Goal: Information Seeking & Learning: Learn about a topic

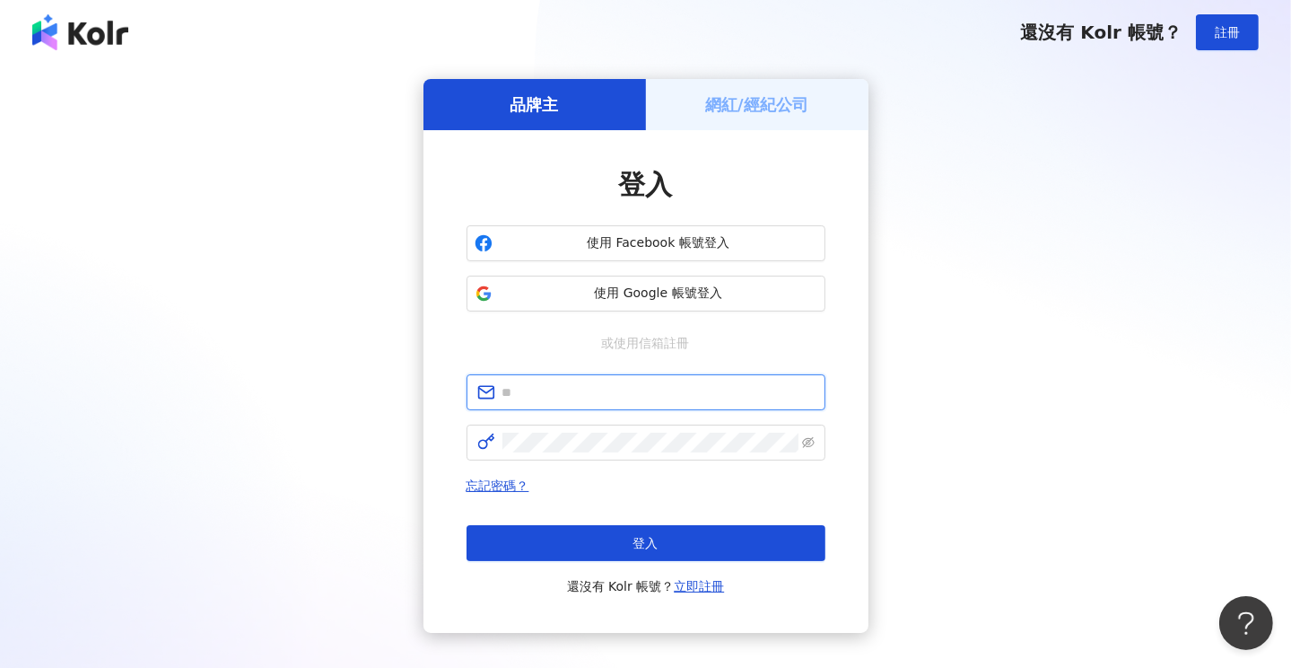
click at [581, 393] on input "text" at bounding box center [659, 392] width 312 height 20
type input "**********"
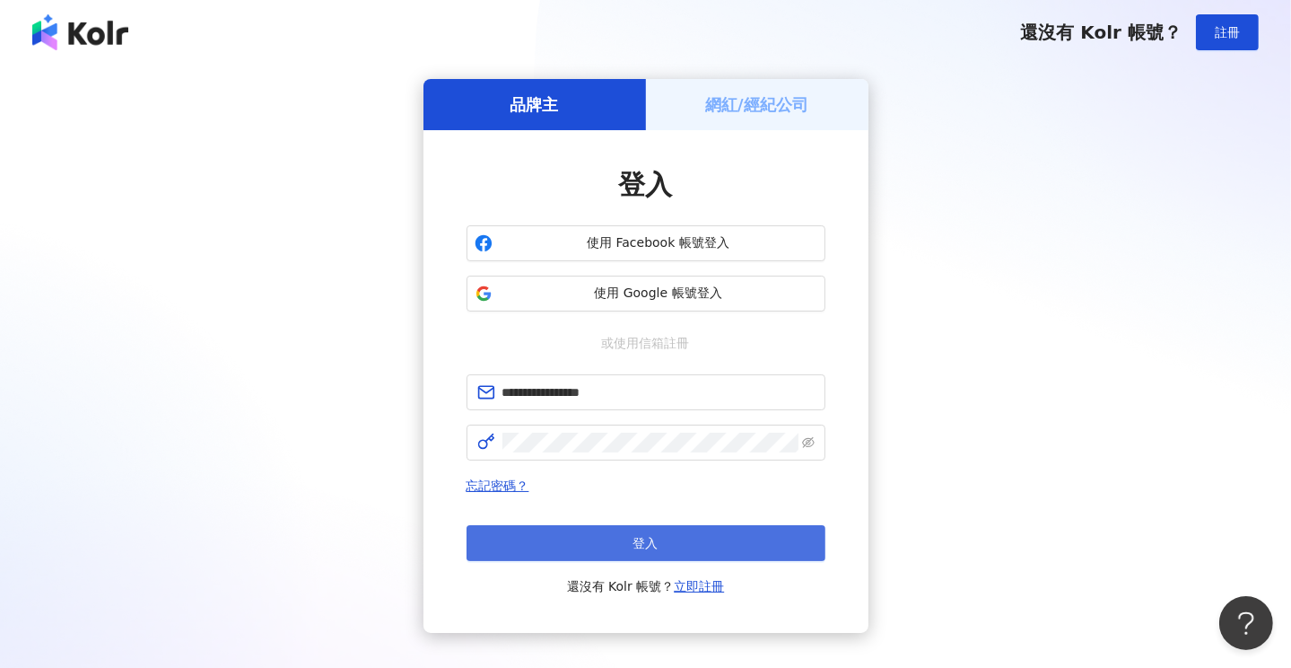
click at [634, 540] on span "登入" at bounding box center [646, 543] width 25 height 14
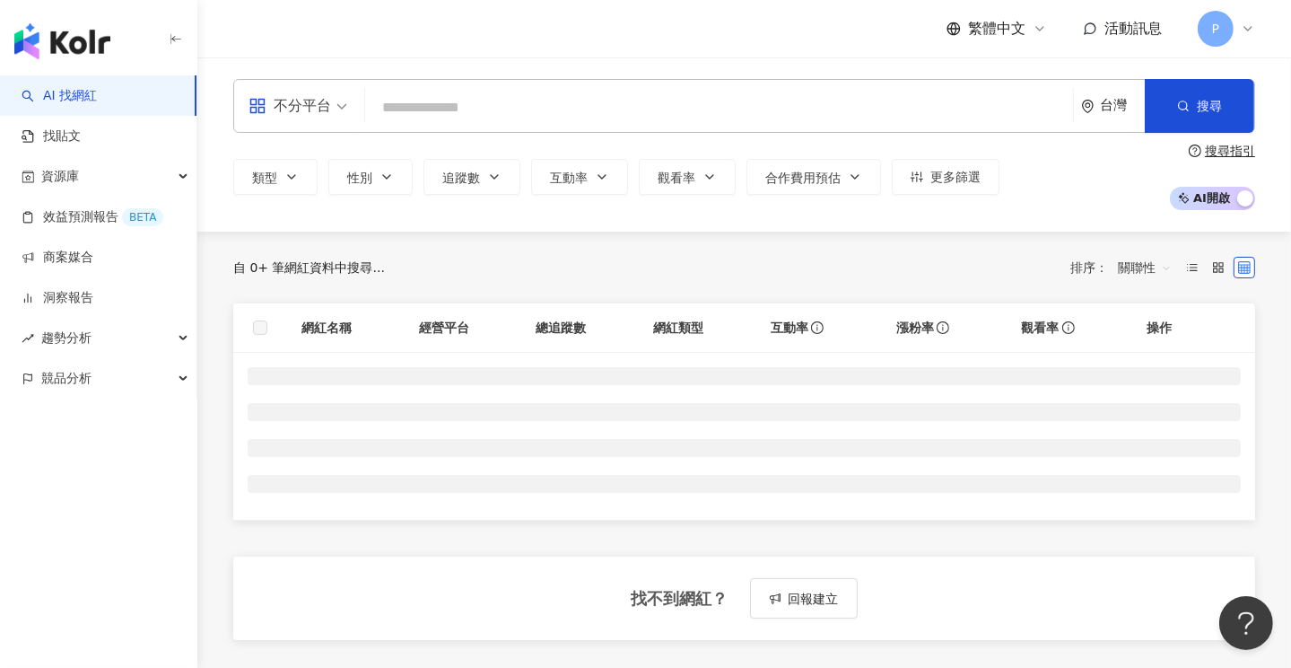
click at [492, 105] on input "search" at bounding box center [719, 108] width 694 height 34
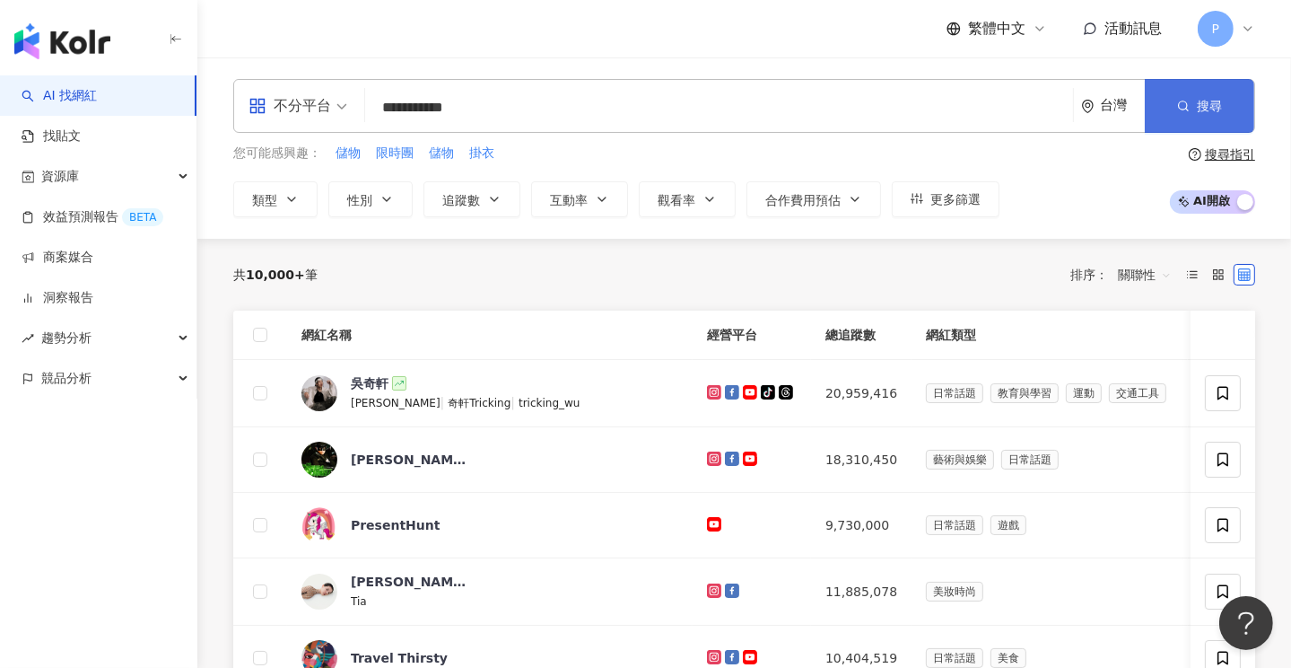
click at [1201, 106] on span "搜尋" at bounding box center [1209, 106] width 25 height 14
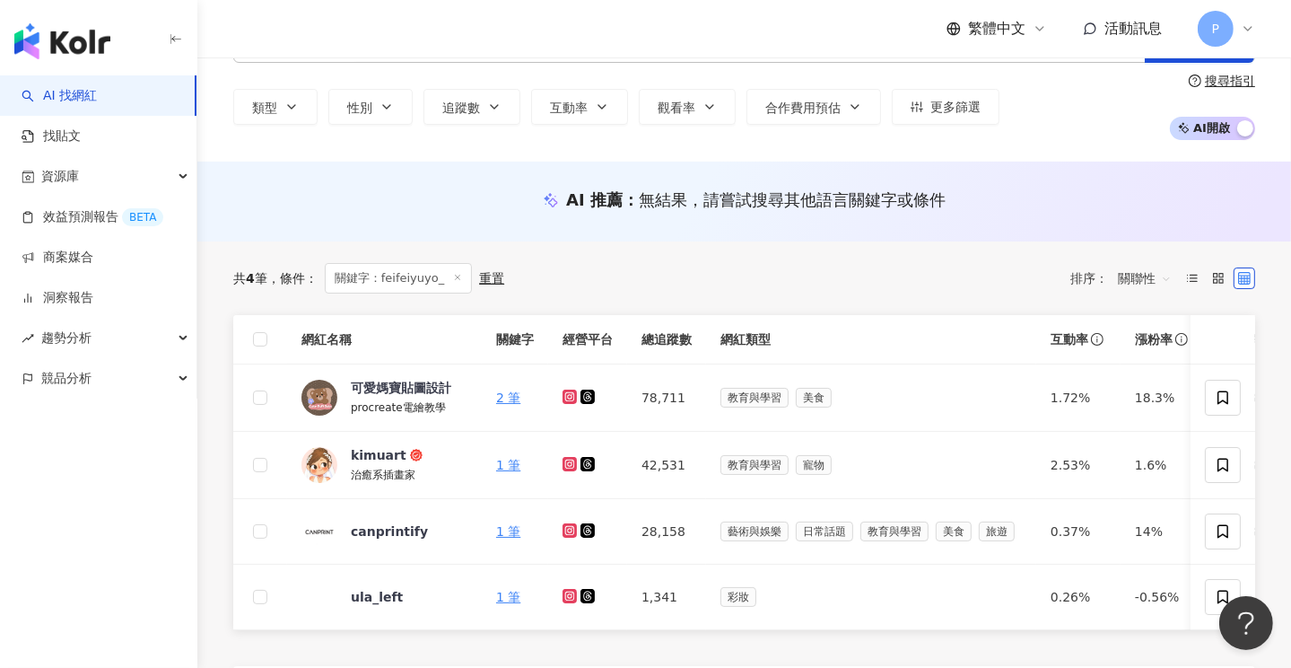
scroll to position [179, 0]
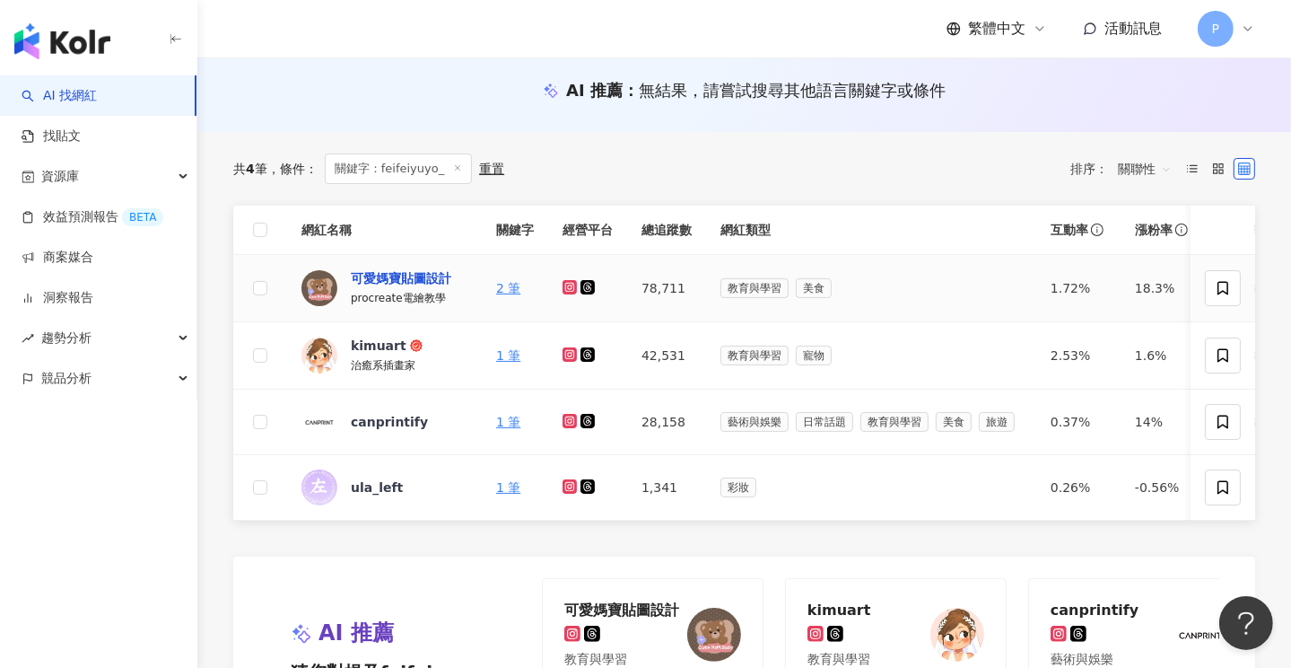
click at [407, 276] on div "可愛媽寶貼圖設計" at bounding box center [401, 278] width 101 height 18
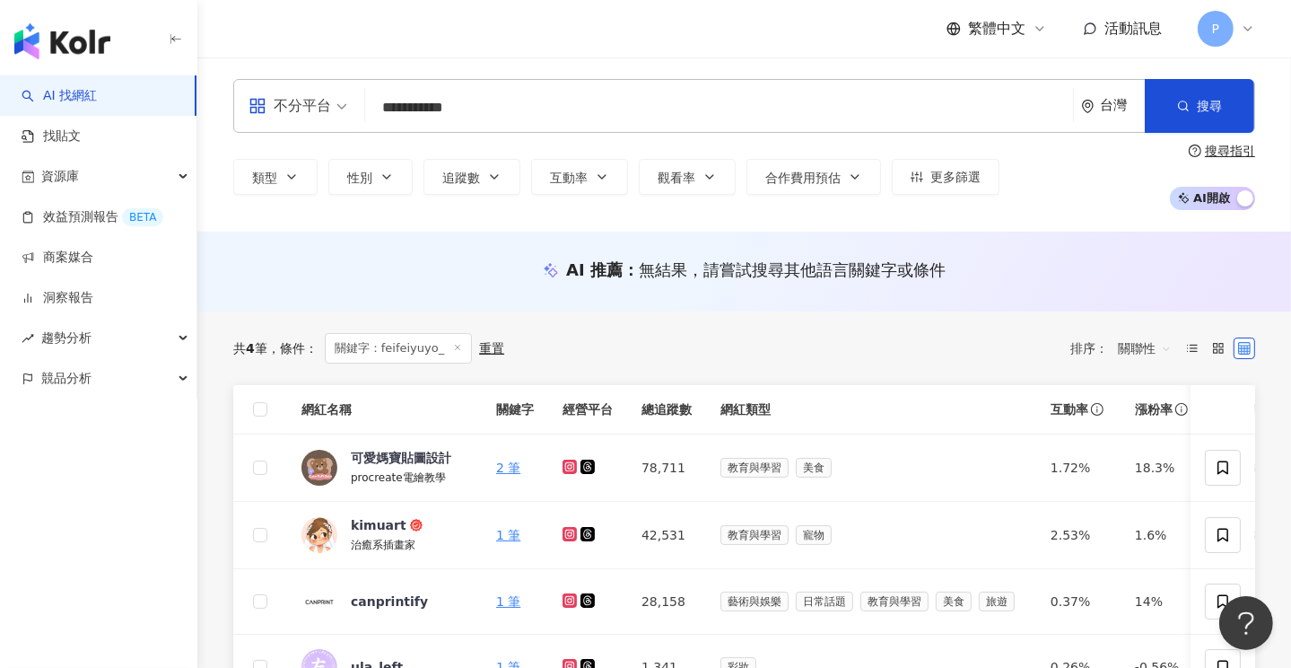
scroll to position [0, 0]
click at [372, 458] on div "可愛媽寶貼圖設計" at bounding box center [401, 458] width 101 height 18
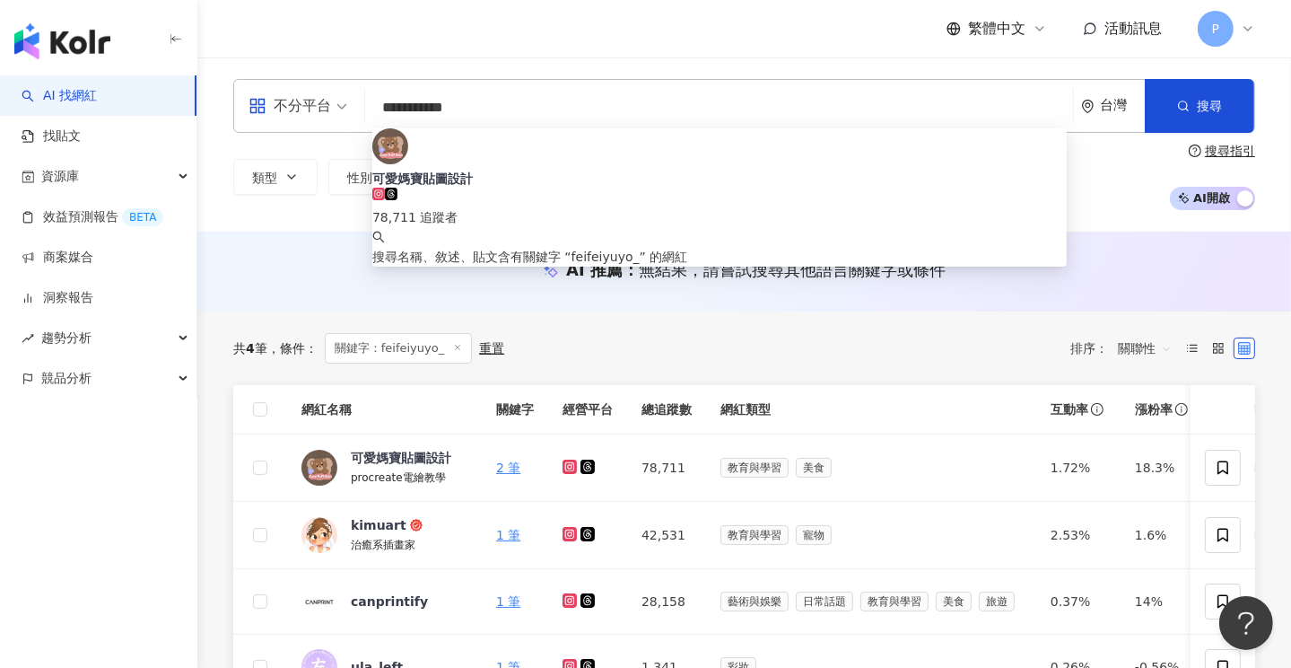
drag, startPoint x: 464, startPoint y: 111, endPoint x: 337, endPoint y: 111, distance: 126.5
click at [337, 111] on div "**********" at bounding box center [744, 106] width 1022 height 54
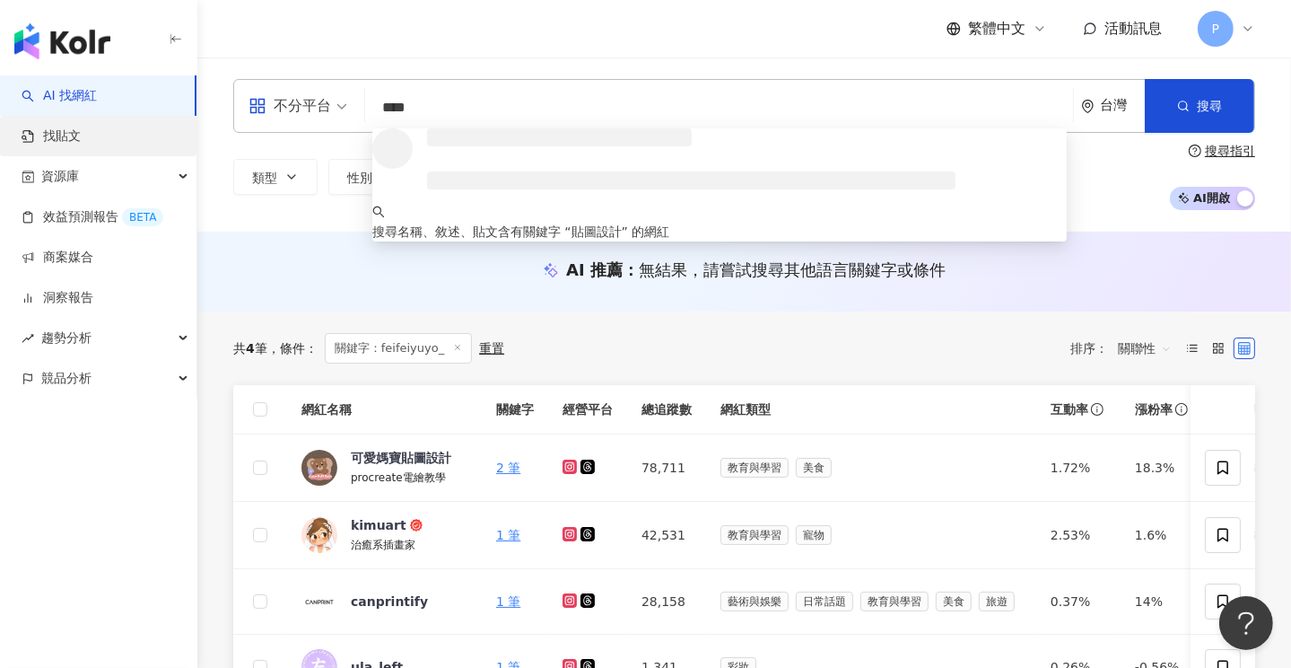
type input "****"
click at [75, 141] on link "找貼文" at bounding box center [51, 136] width 59 height 18
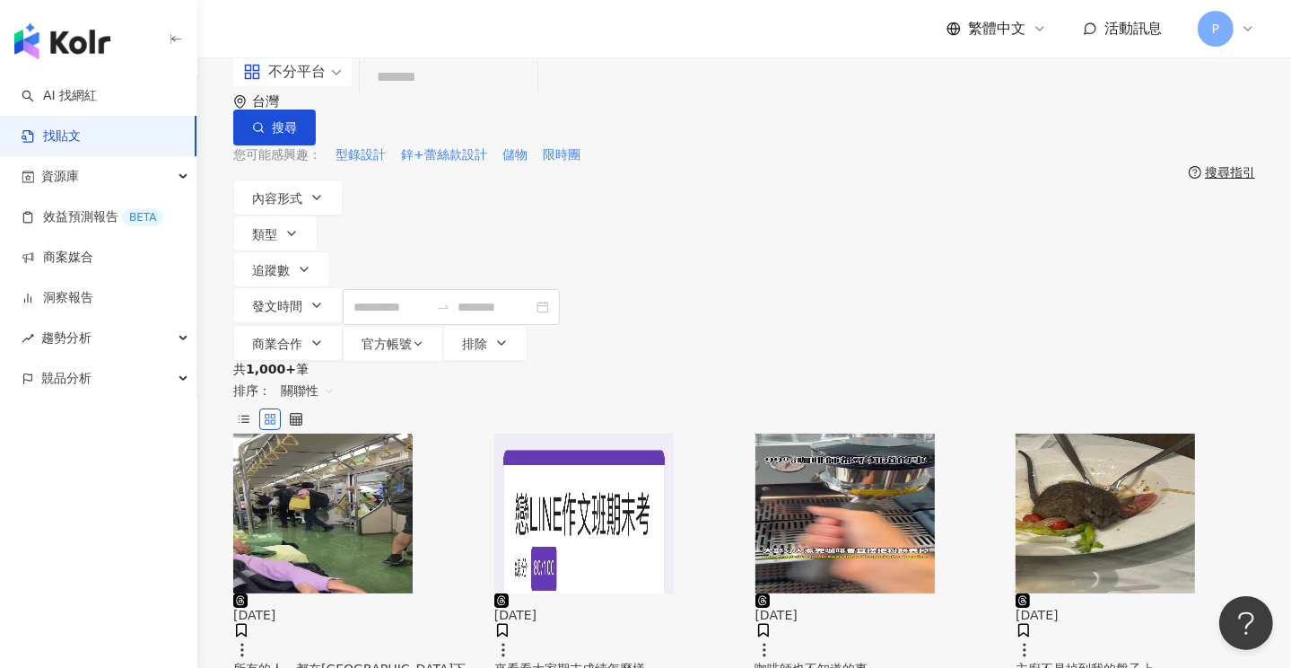
click at [440, 97] on input "search" at bounding box center [448, 77] width 163 height 39
type input "*"
type input "****"
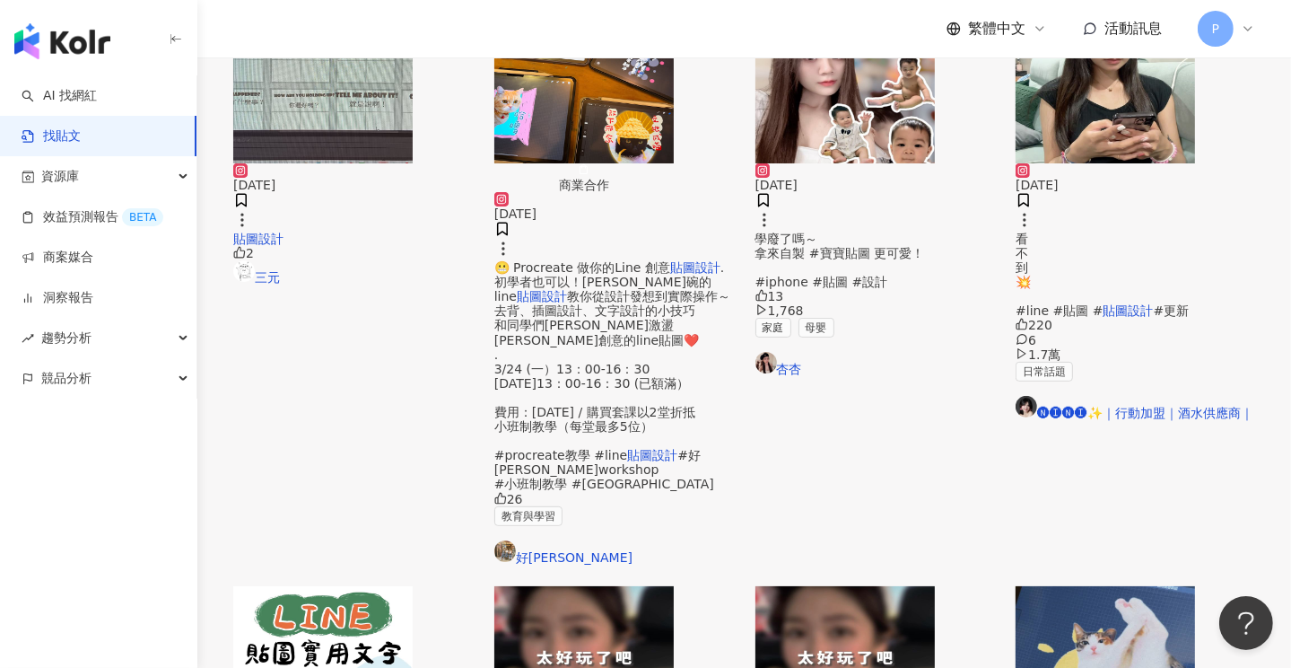
scroll to position [449, 0]
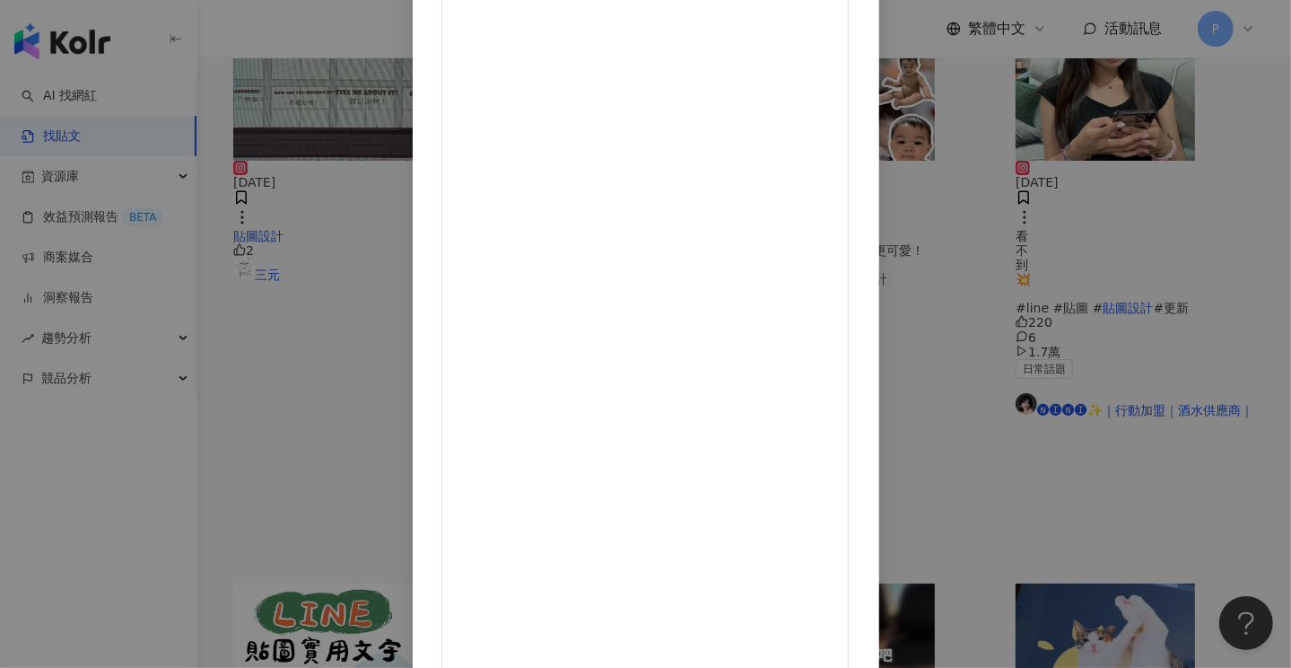
scroll to position [0, 0]
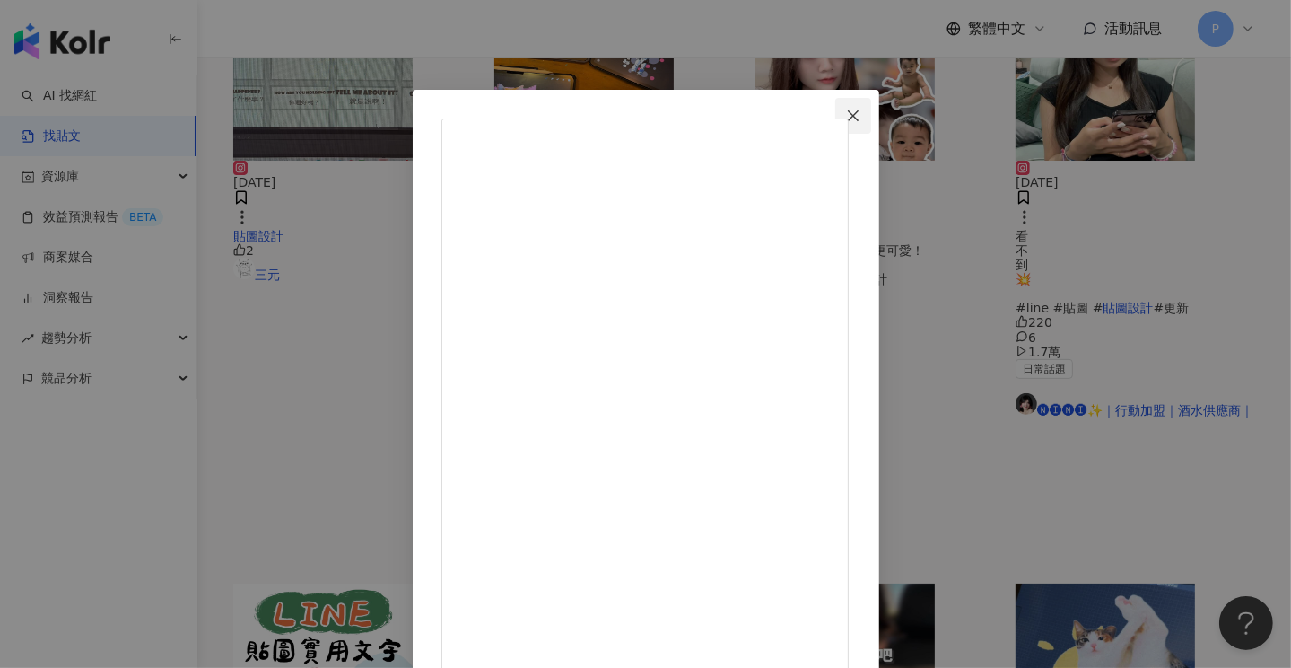
click at [861, 115] on icon "close" at bounding box center [853, 116] width 14 height 14
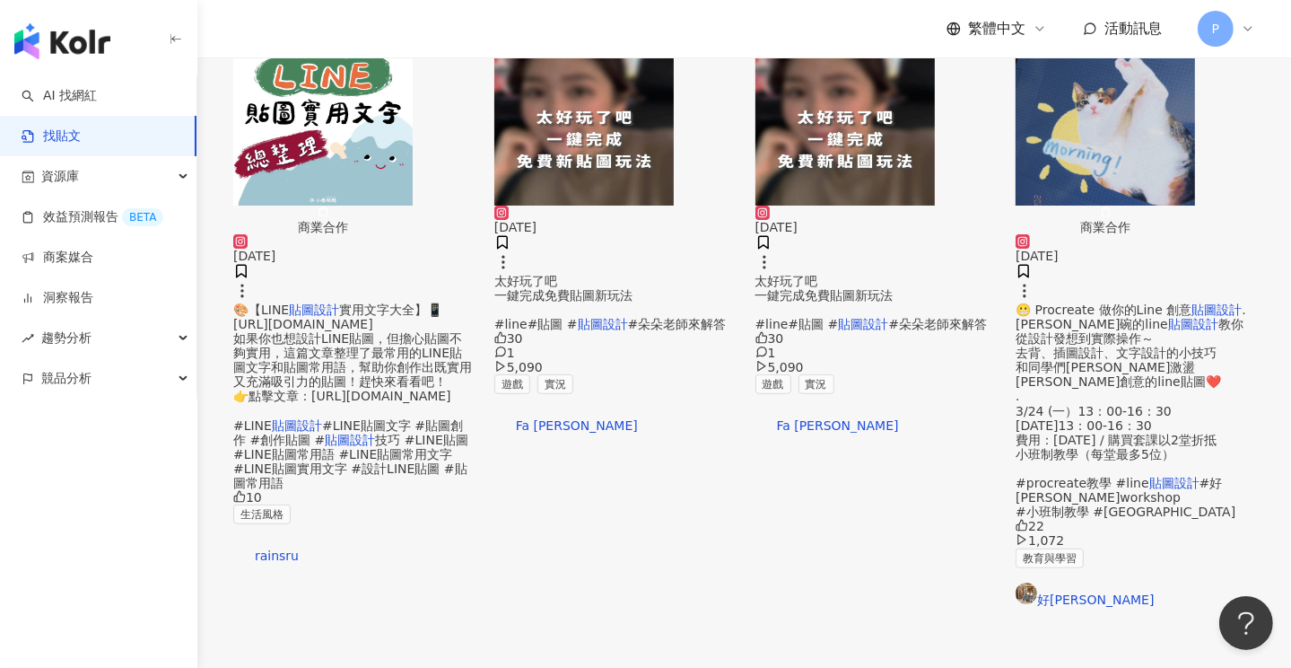
scroll to position [987, 0]
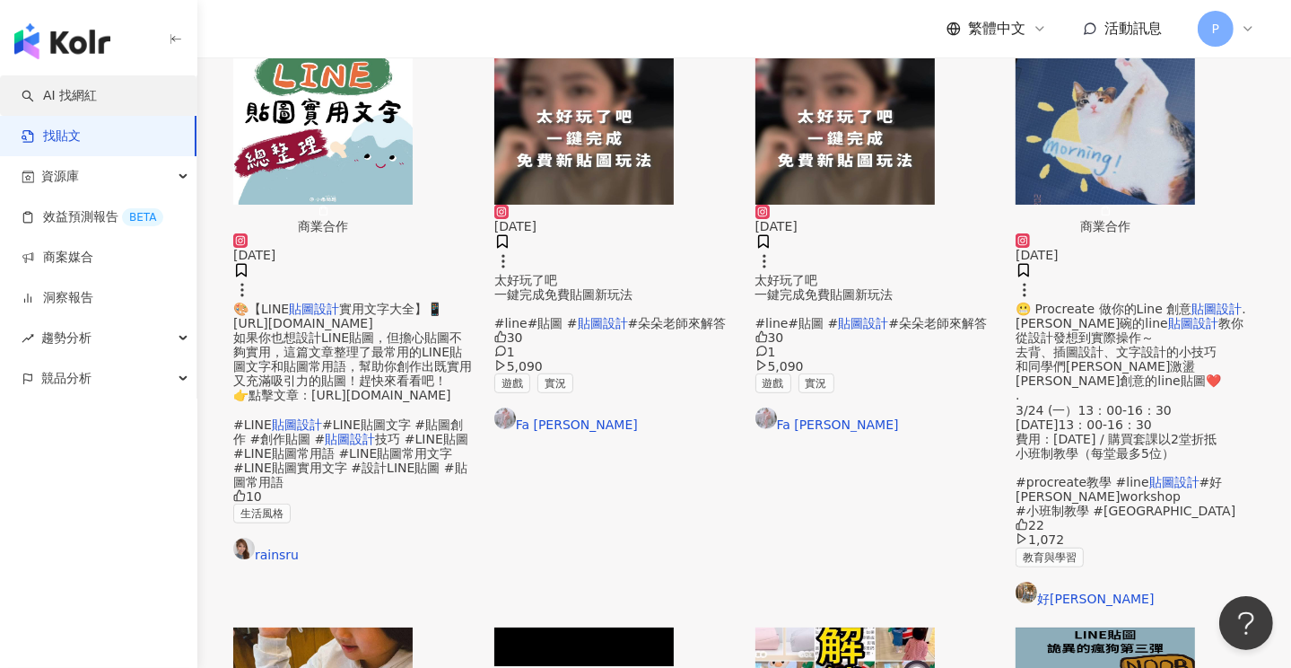
click at [62, 89] on link "AI 找網紅" at bounding box center [59, 96] width 75 height 18
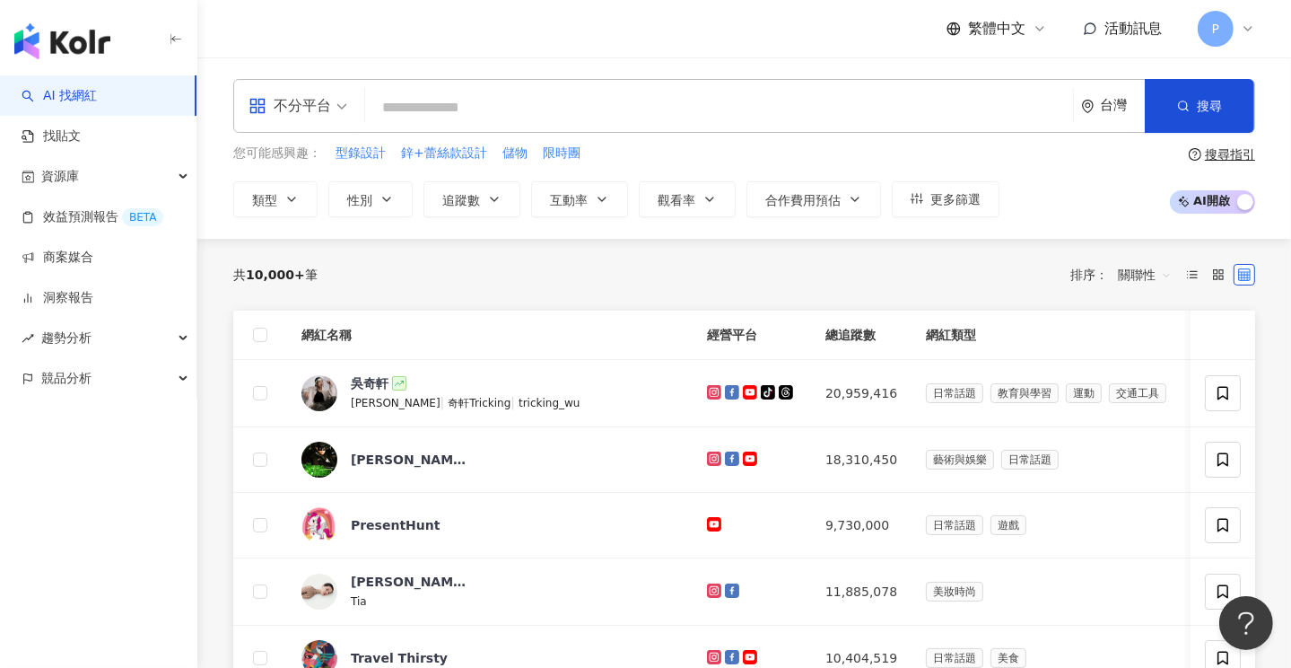
click at [451, 122] on input "search" at bounding box center [719, 108] width 694 height 34
click at [442, 107] on input "search" at bounding box center [719, 108] width 694 height 34
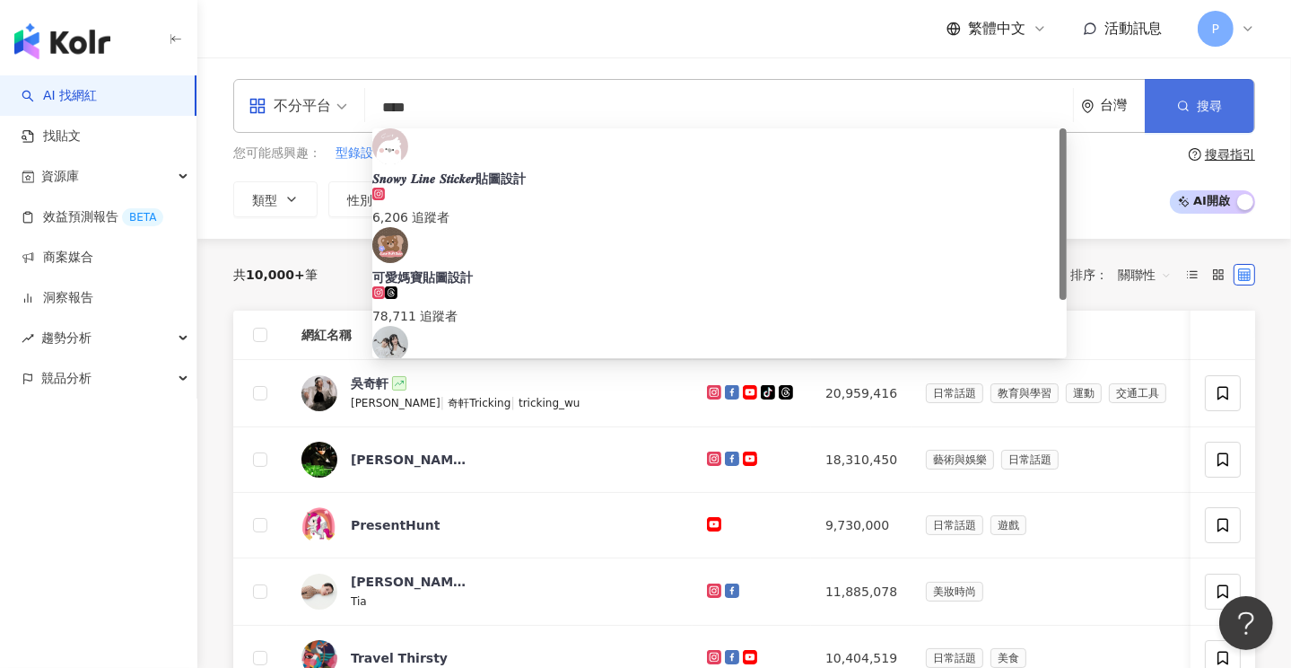
type input "****"
click at [1214, 104] on span "搜尋" at bounding box center [1209, 106] width 25 height 14
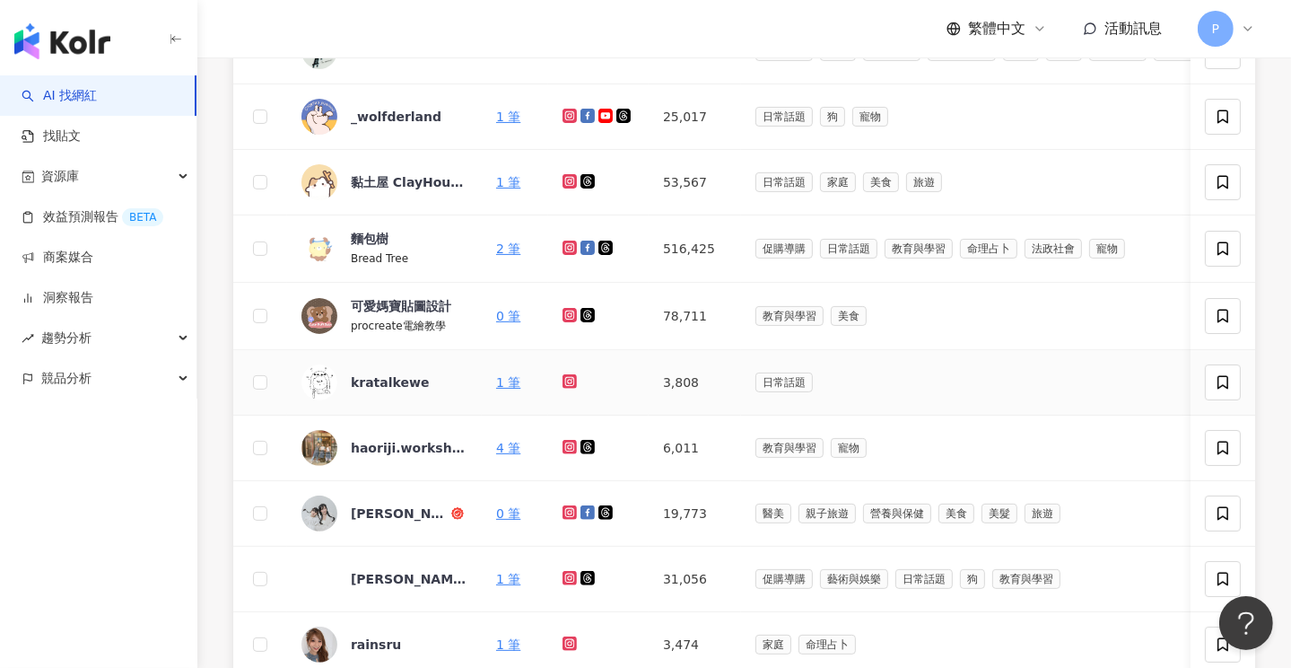
scroll to position [449, 0]
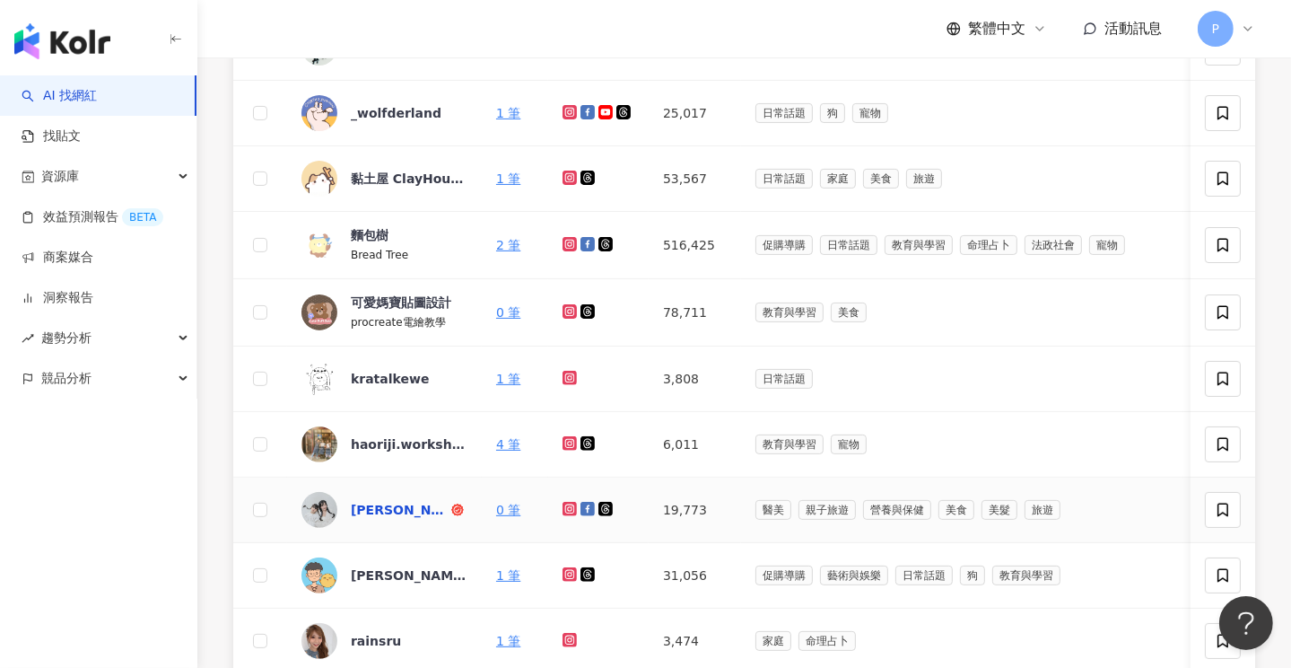
click at [404, 519] on div "喬喬媽咪的育兒日記/貼圖設計" at bounding box center [399, 510] width 97 height 18
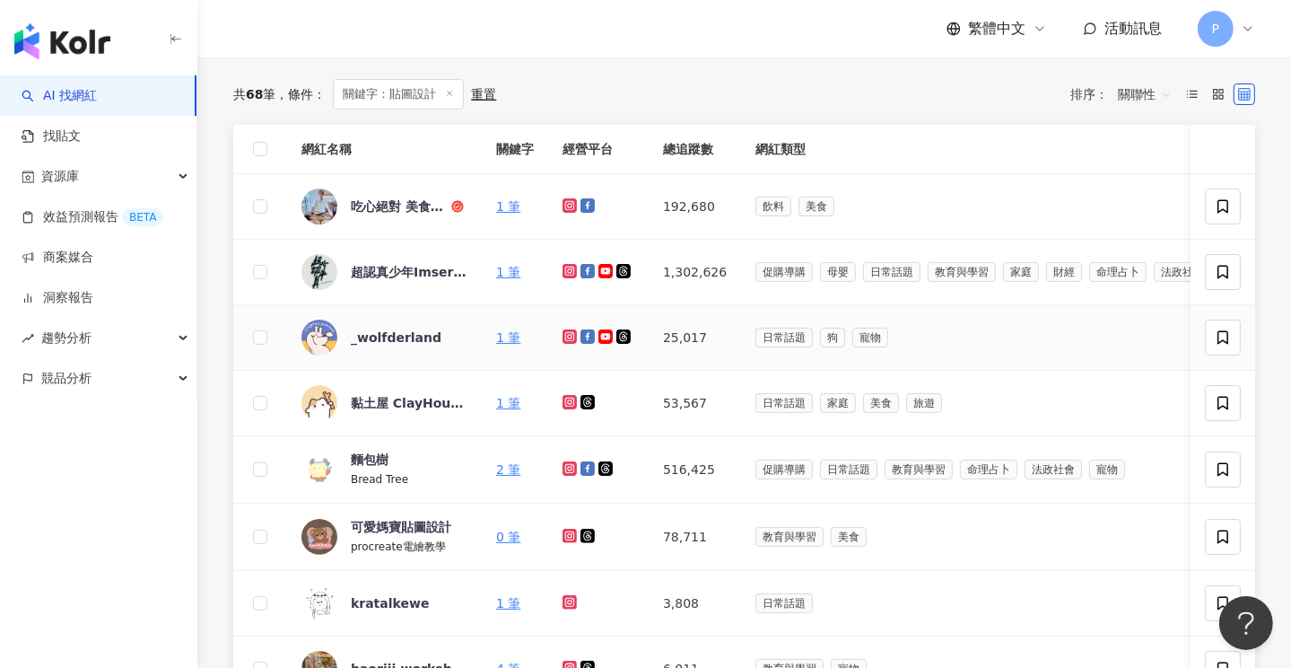
scroll to position [0, 0]
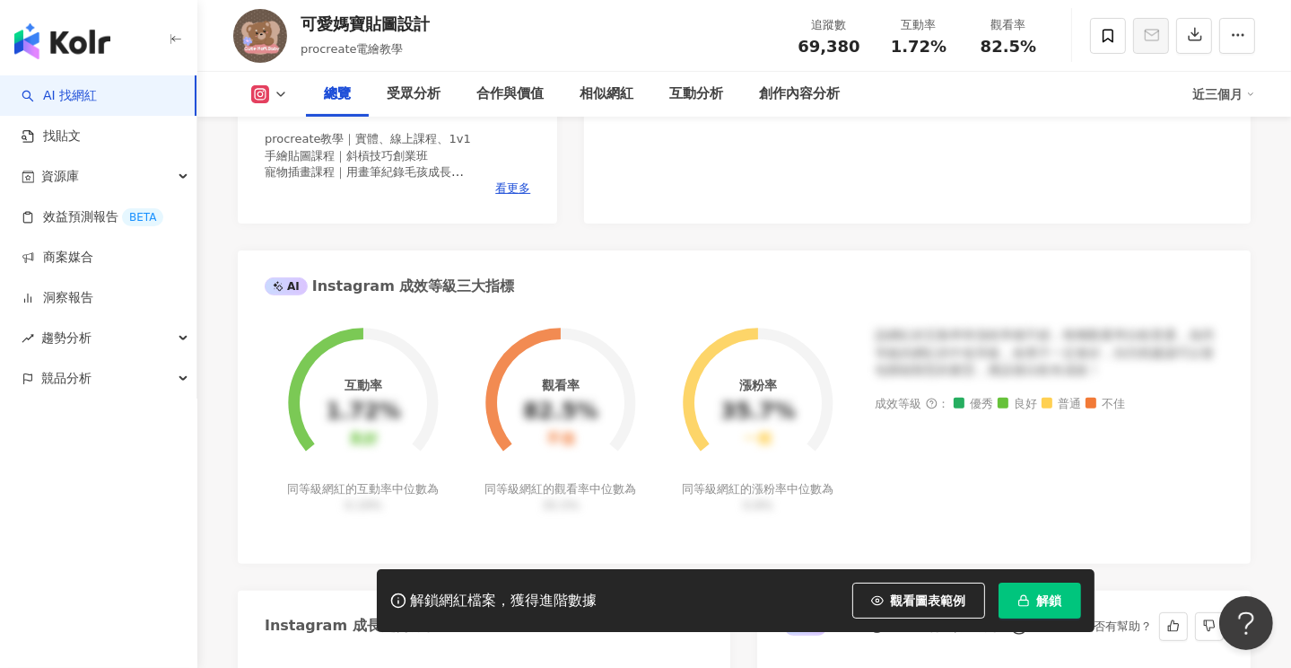
scroll to position [269, 0]
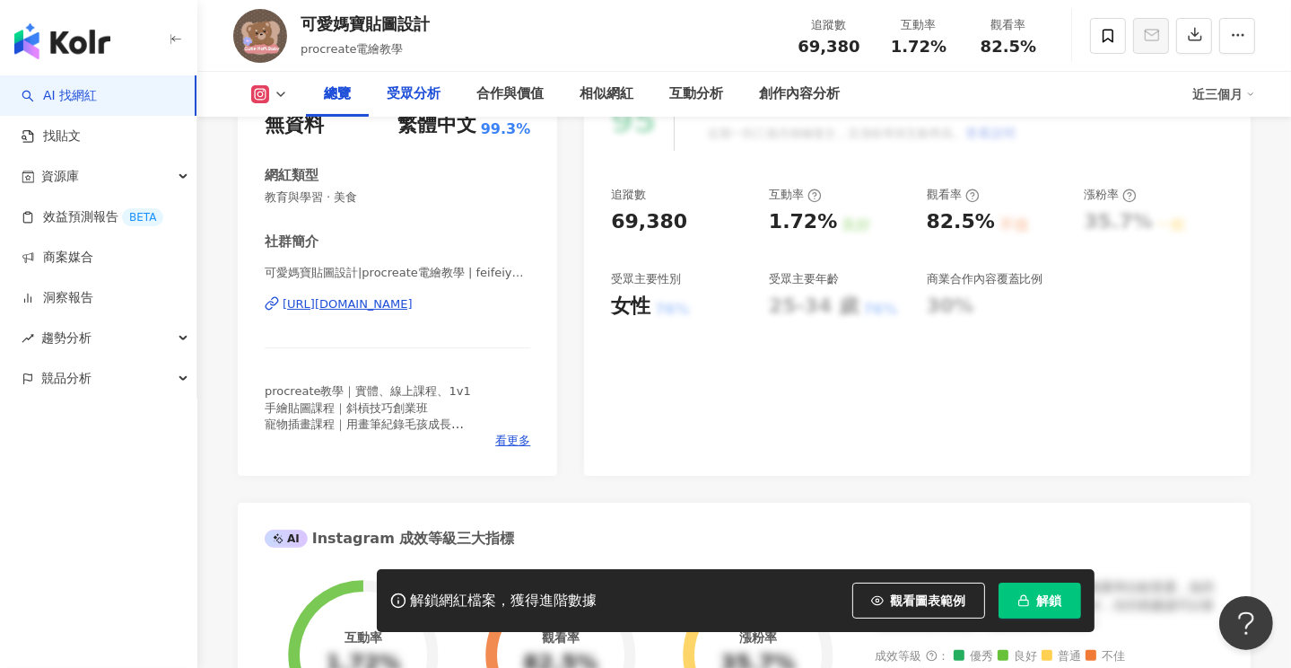
click at [416, 98] on div "受眾分析" at bounding box center [414, 94] width 54 height 22
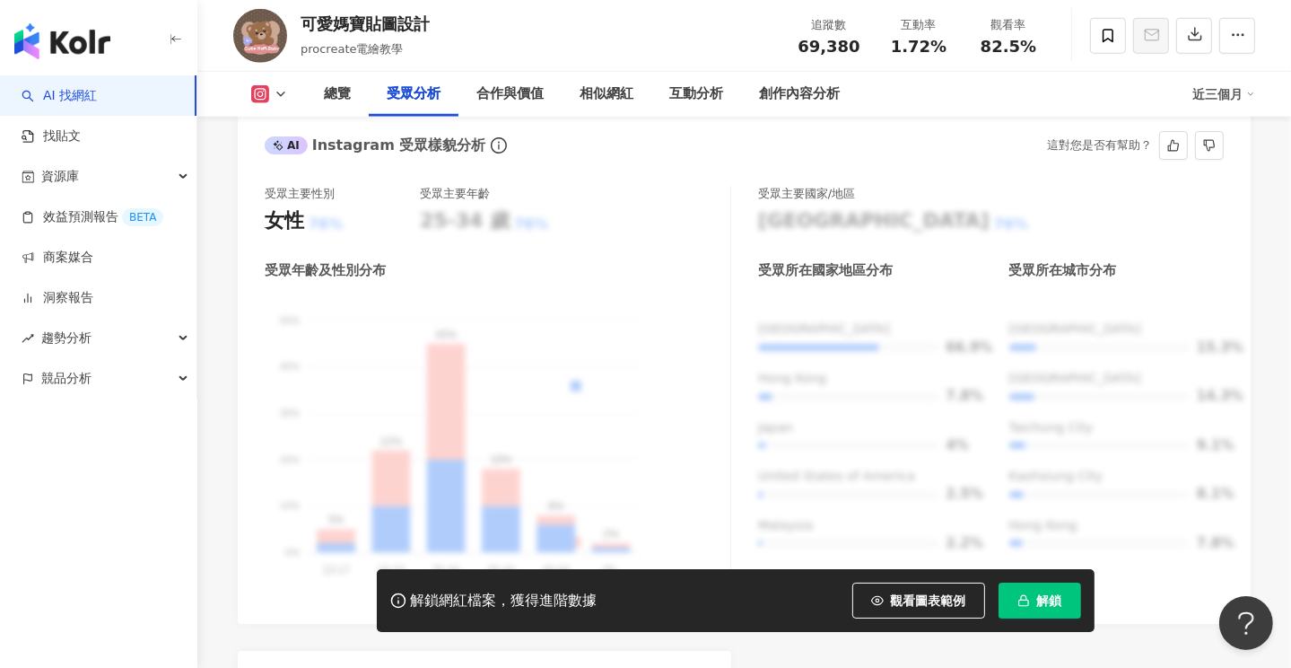
scroll to position [1623, 0]
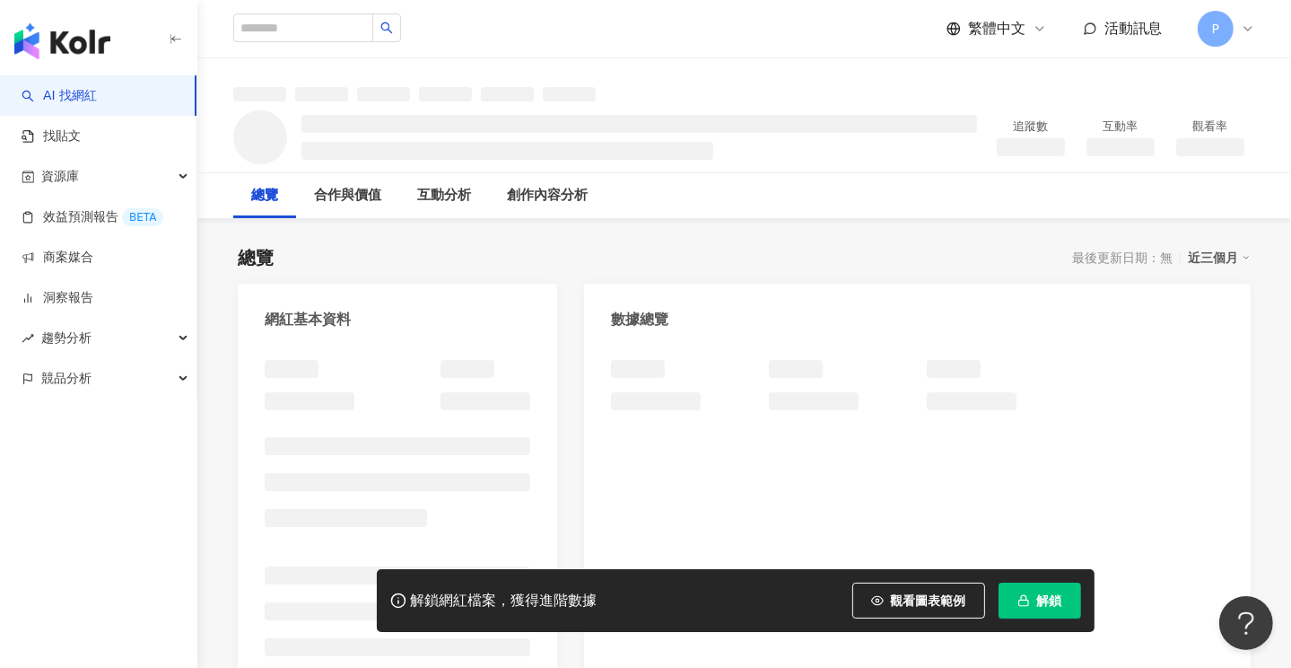
click at [1039, 590] on button "解鎖" at bounding box center [1040, 600] width 83 height 36
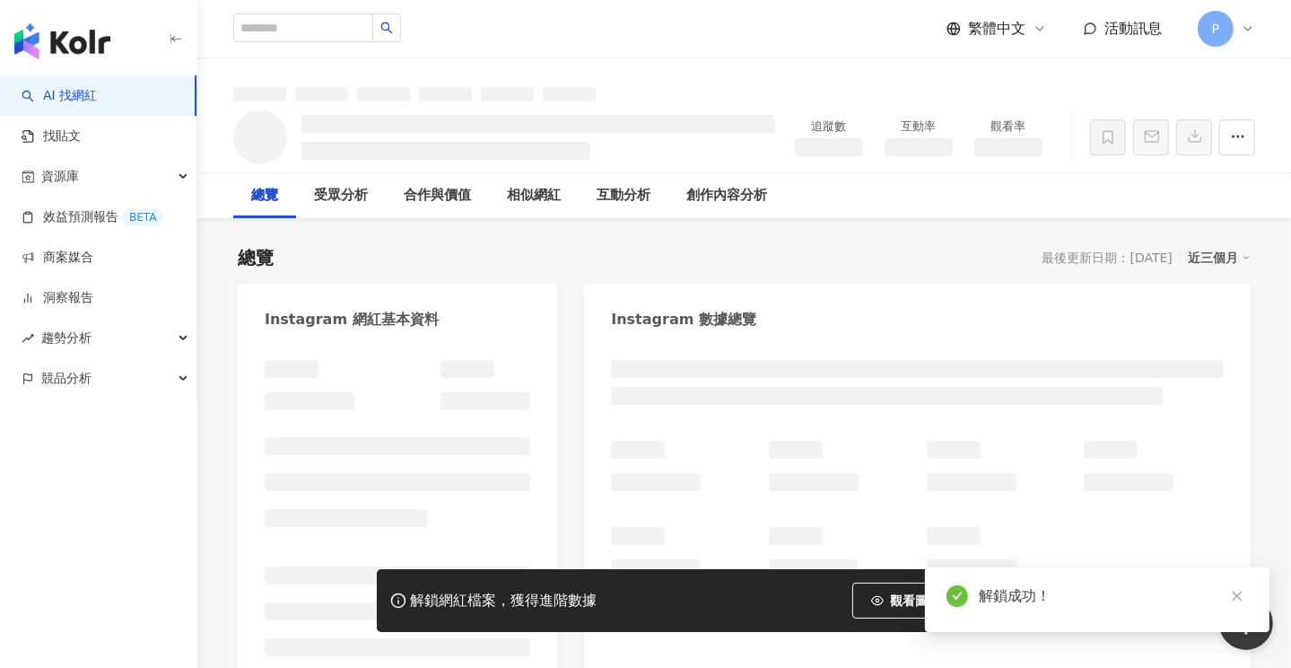
scroll to position [82, 0]
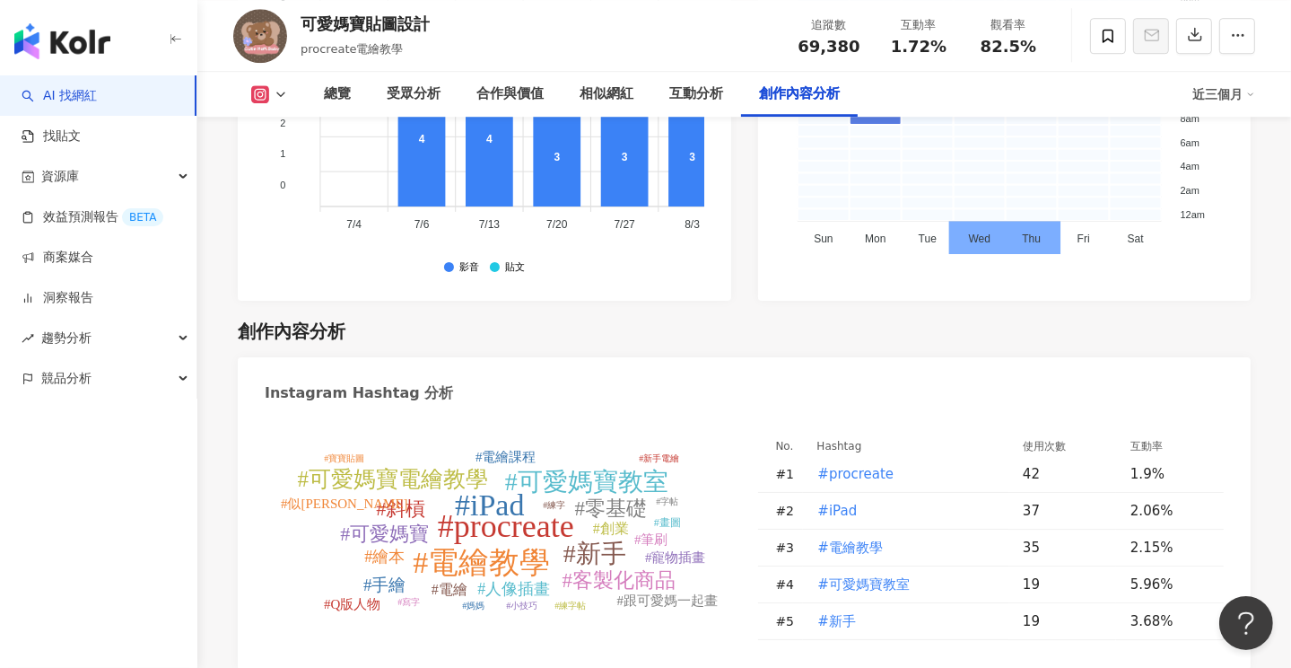
scroll to position [4846, 0]
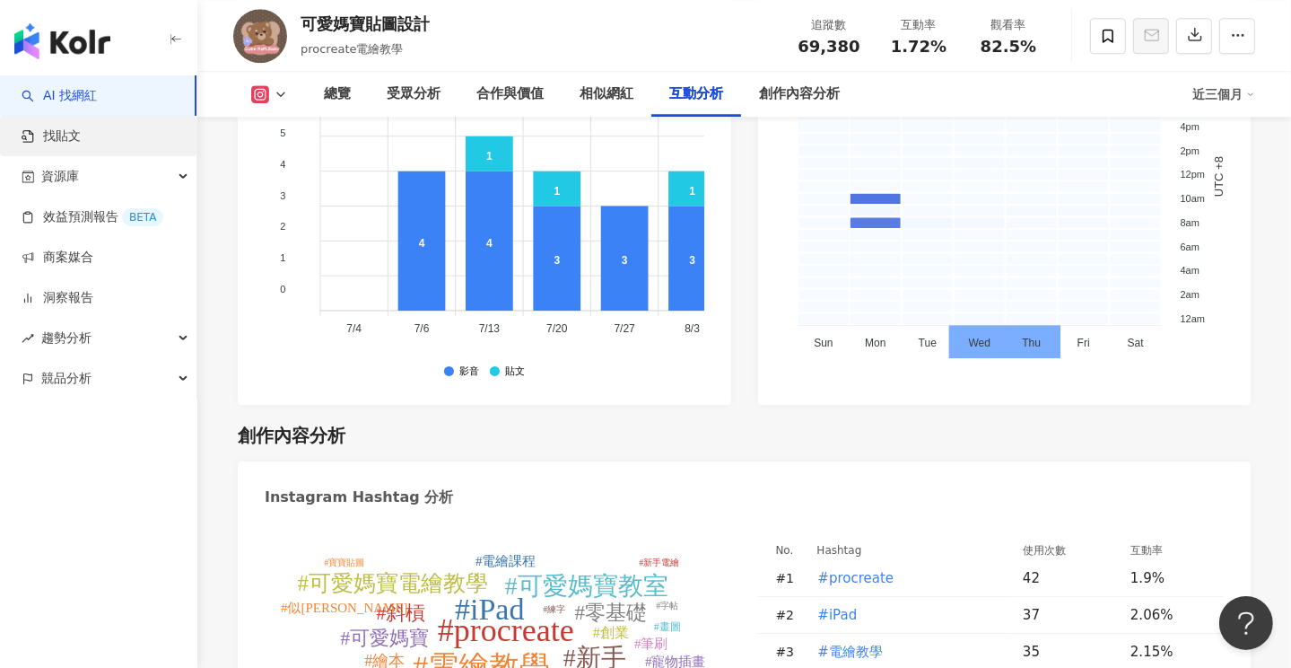
click at [46, 130] on link "找貼文" at bounding box center [51, 136] width 59 height 18
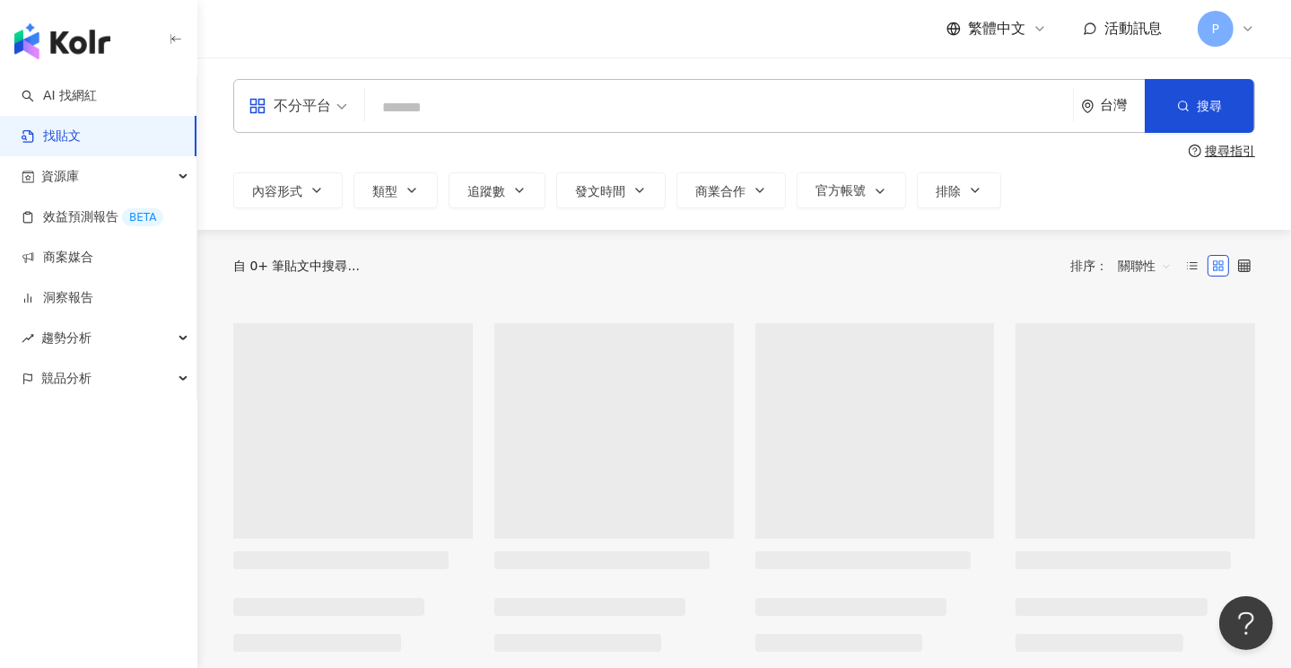
click at [463, 110] on input "search" at bounding box center [719, 107] width 694 height 39
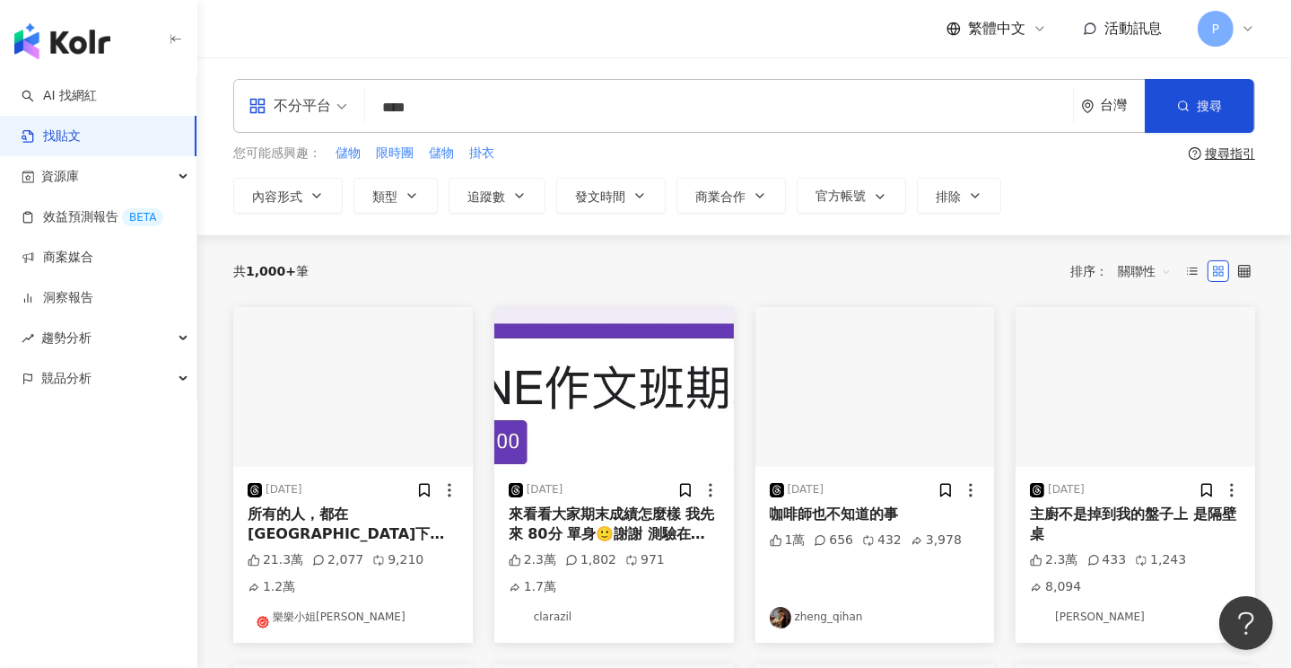
type input "****"
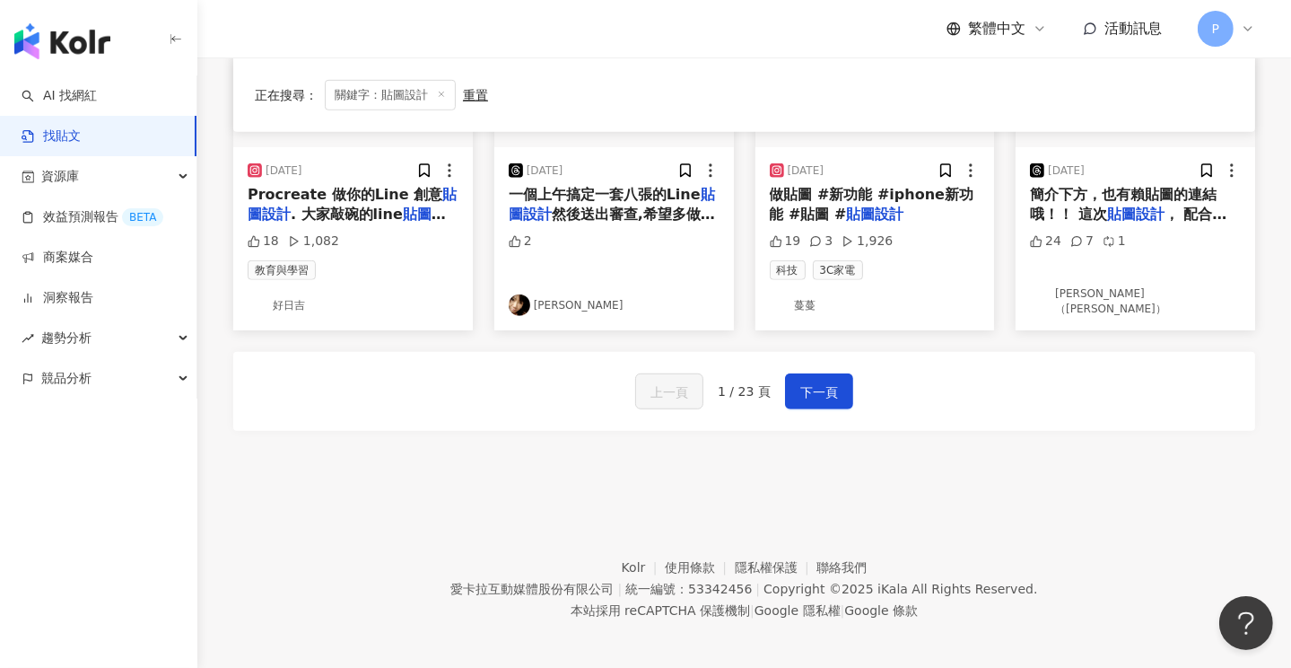
scroll to position [1064, 0]
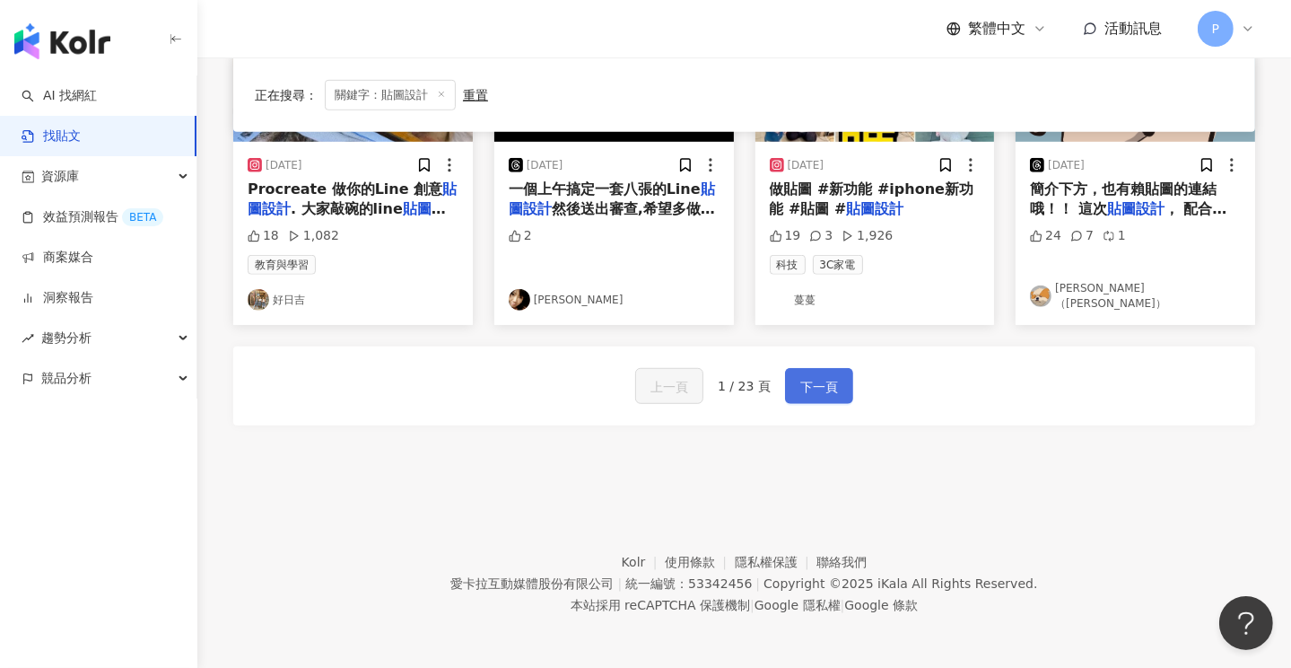
click at [827, 386] on span "下一頁" at bounding box center [820, 387] width 38 height 22
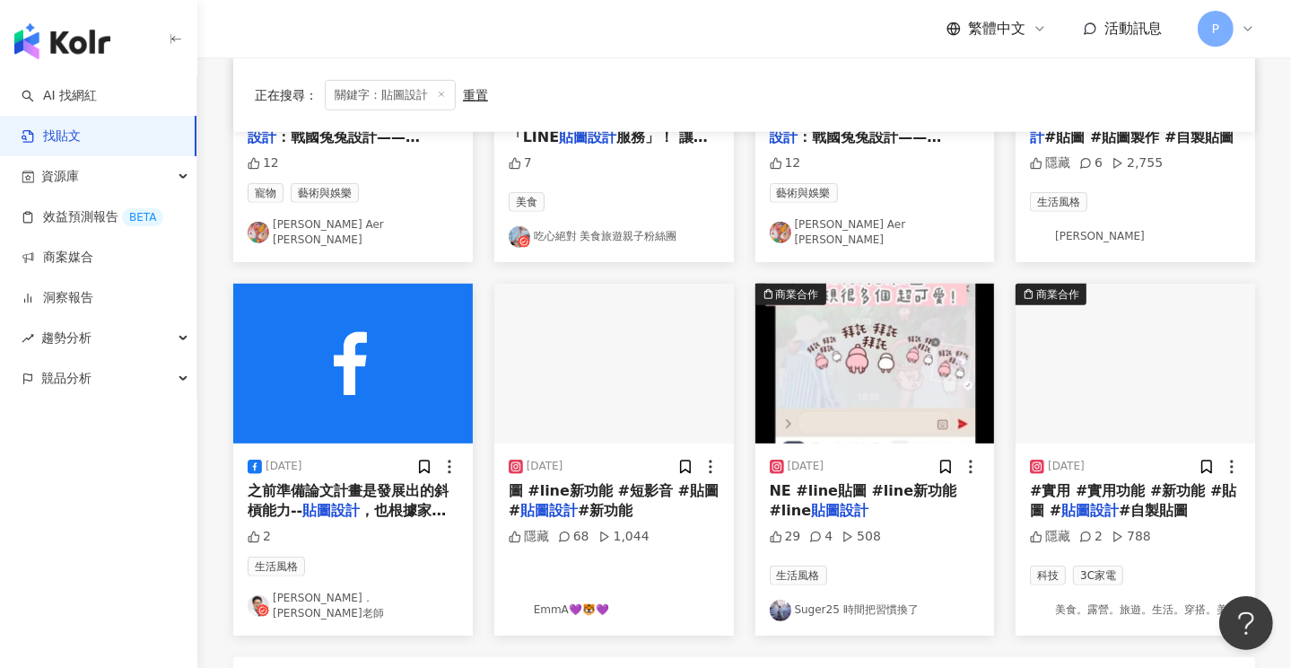
scroll to position [987, 0]
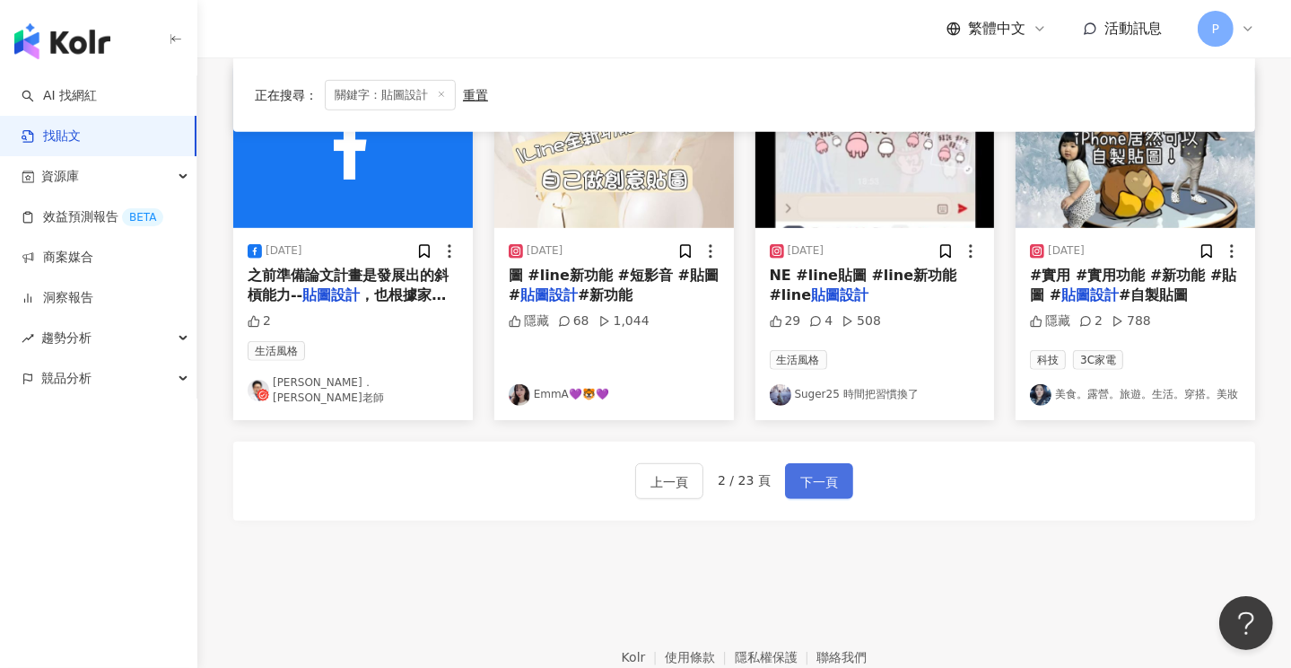
click at [820, 471] on span "下一頁" at bounding box center [820, 482] width 38 height 22
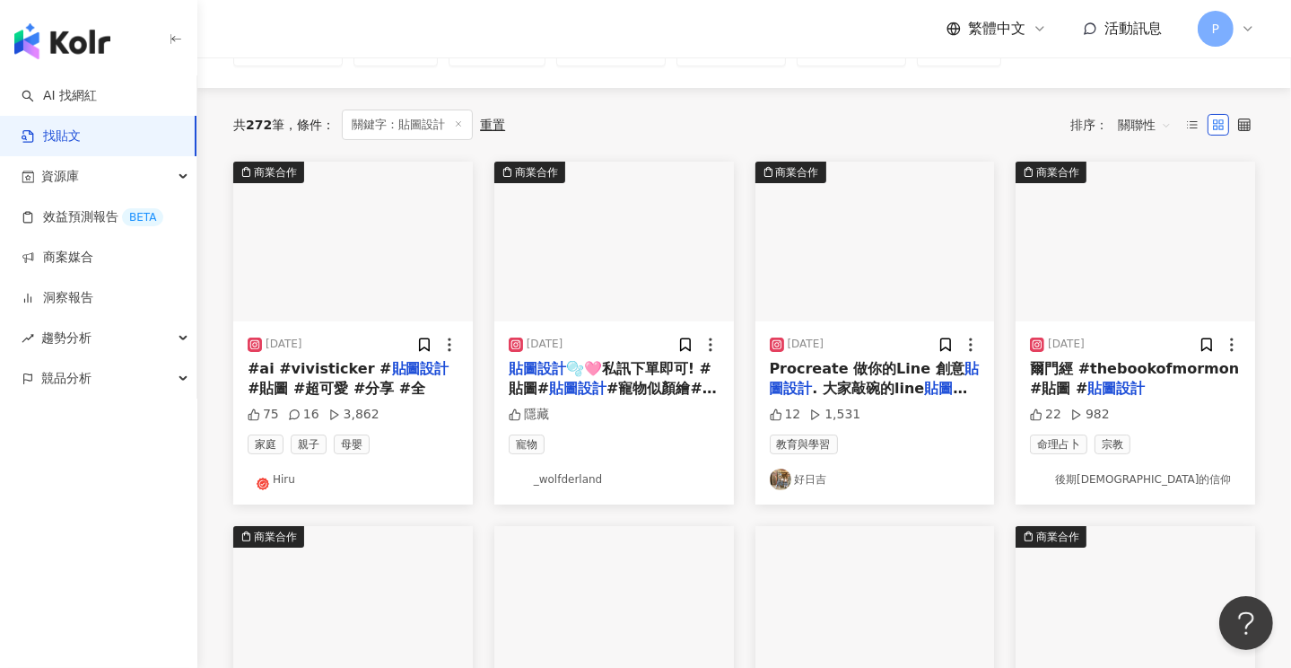
scroll to position [0, 0]
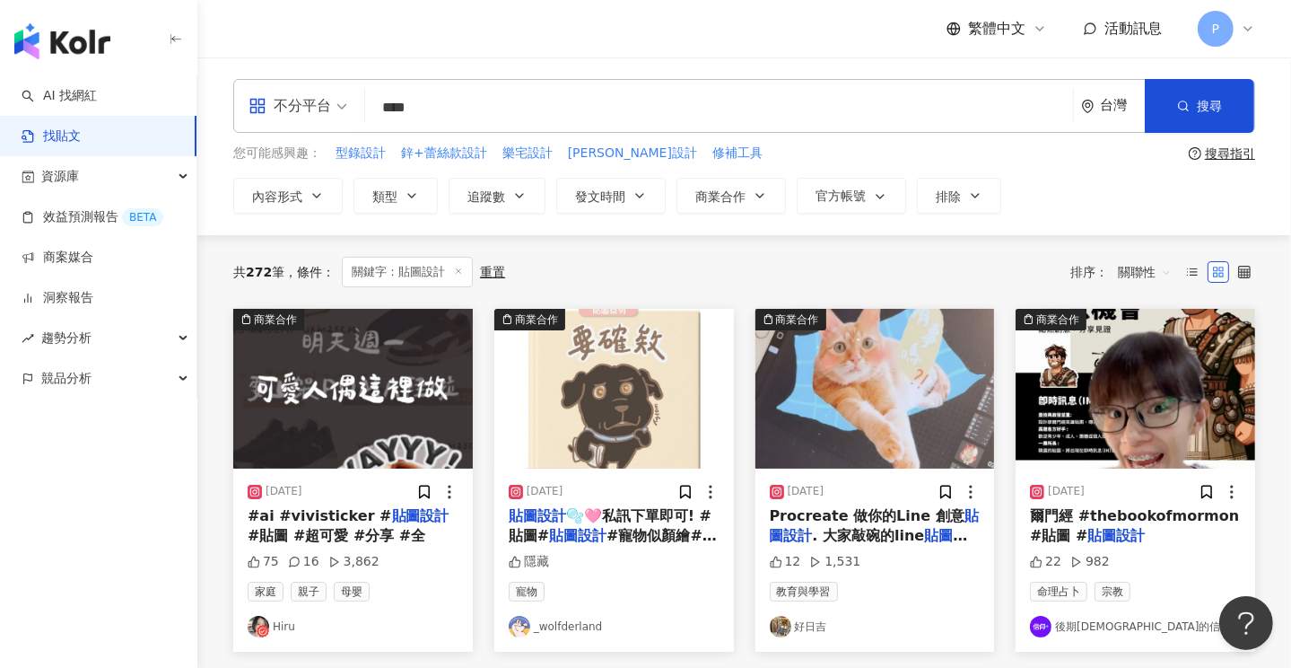
click at [1145, 276] on span "關聯性" at bounding box center [1145, 272] width 54 height 29
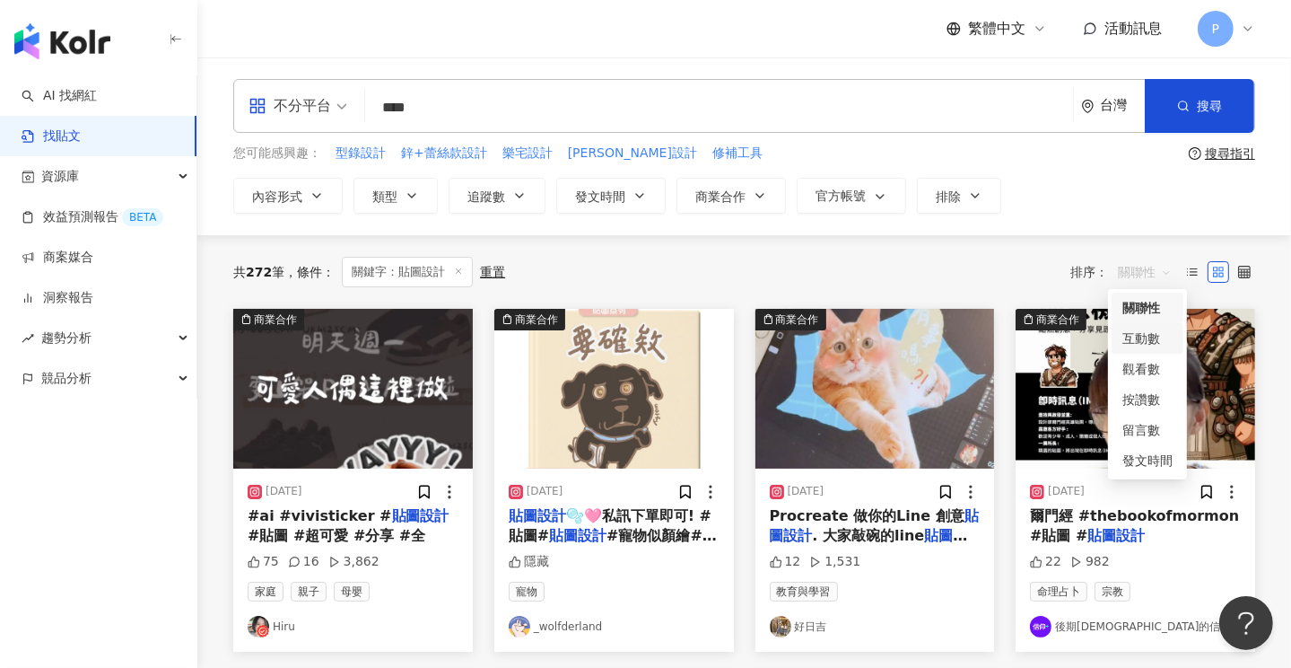
click at [1142, 339] on div "互動數" at bounding box center [1148, 338] width 50 height 20
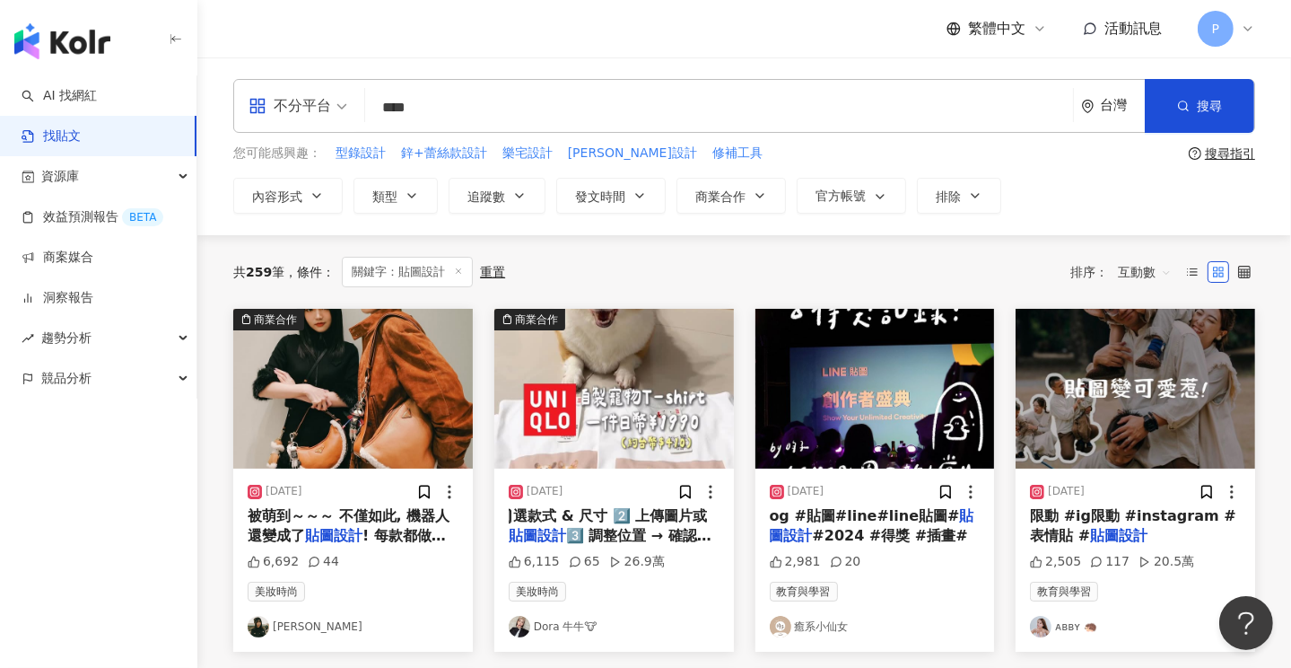
click at [558, 624] on link "Dora 牛牛🐮" at bounding box center [614, 627] width 211 height 22
click at [1067, 627] on link "ᴀʙʙʏ 🦔" at bounding box center [1135, 627] width 211 height 22
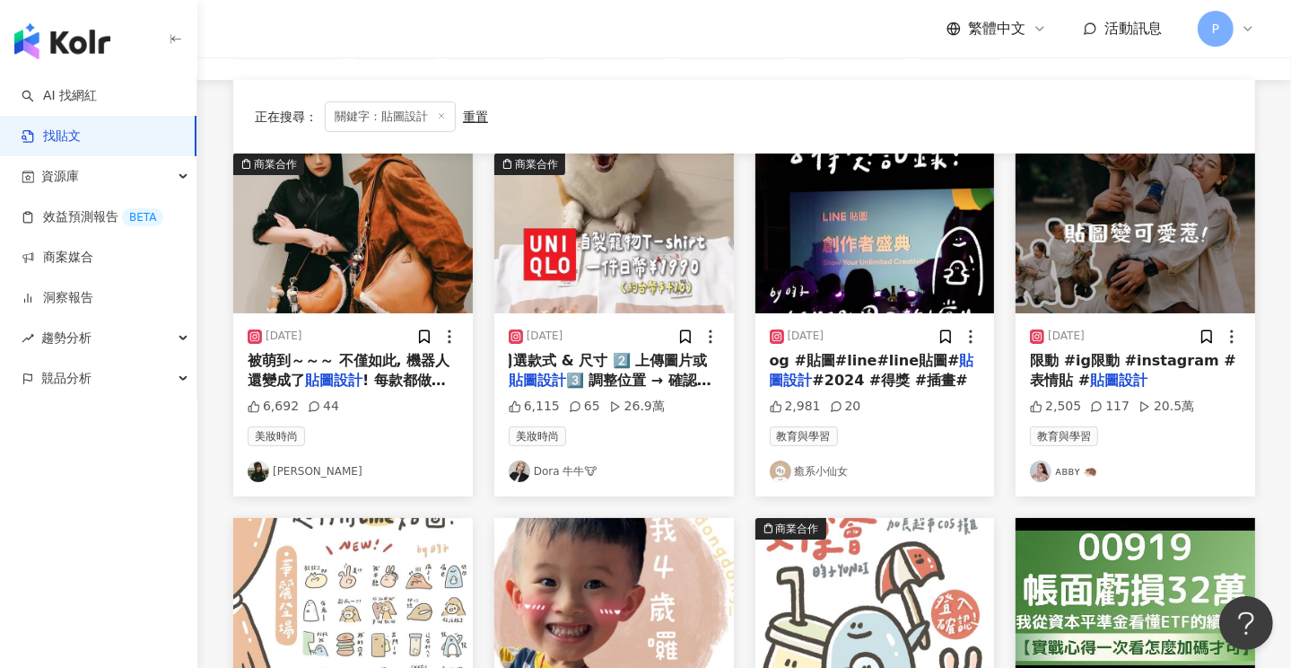
scroll to position [359, 0]
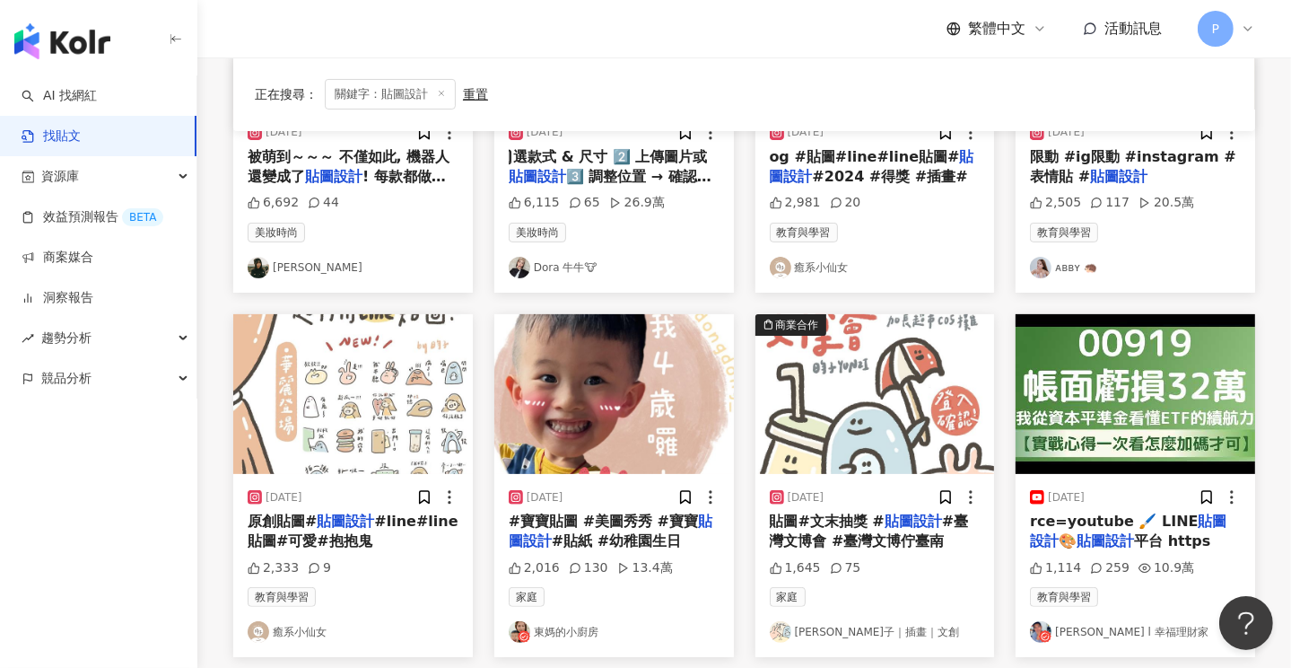
click at [302, 627] on link "癒系小仙女" at bounding box center [353, 632] width 211 height 22
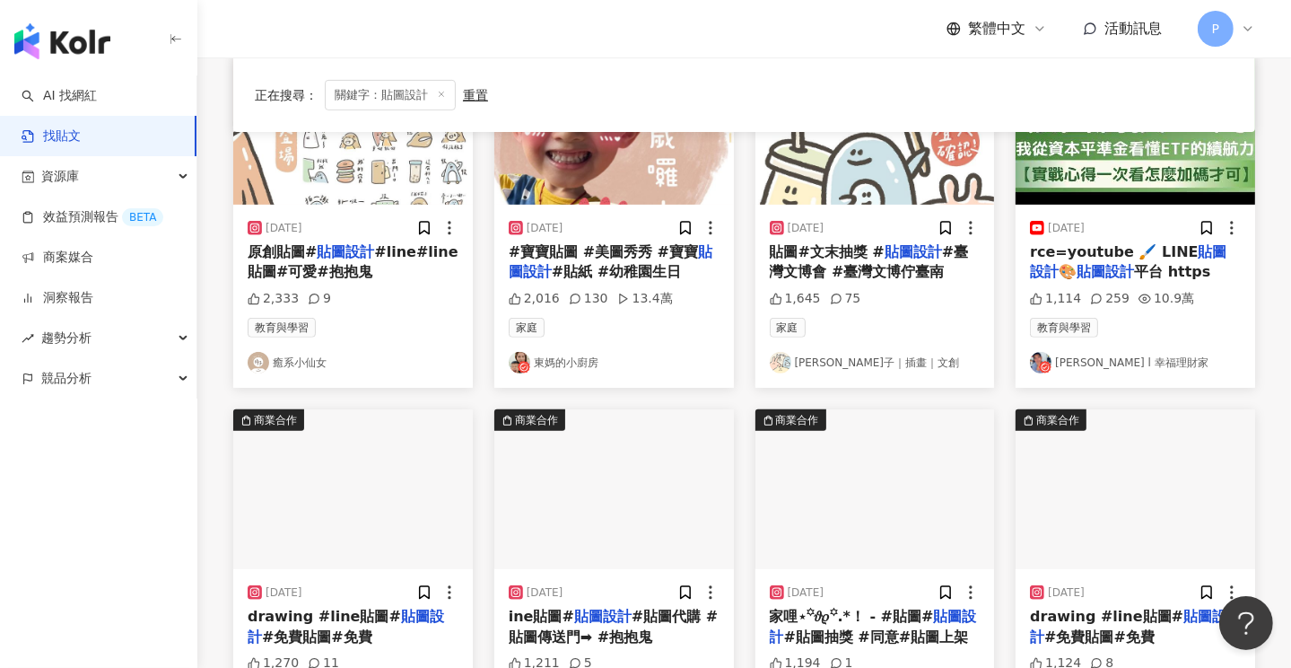
scroll to position [808, 0]
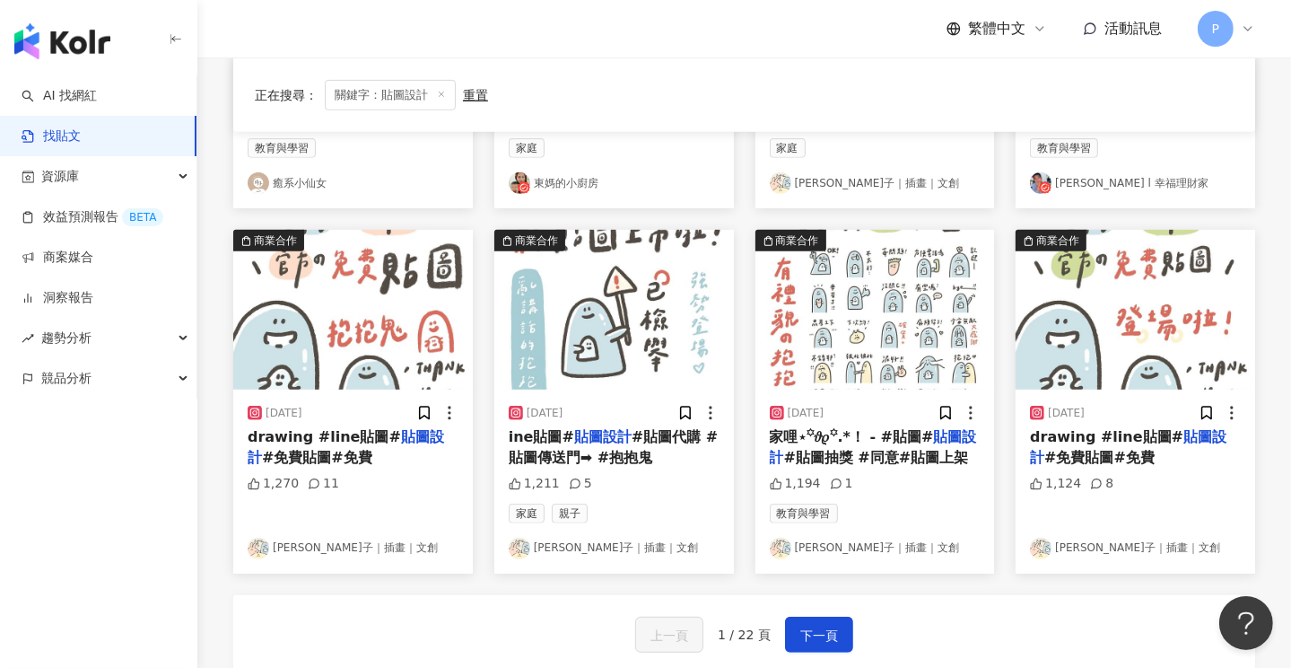
click at [316, 550] on link "𝗬𝗨𝗡𝗭𝗜 昀子｜插畫｜文創" at bounding box center [353, 549] width 211 height 22
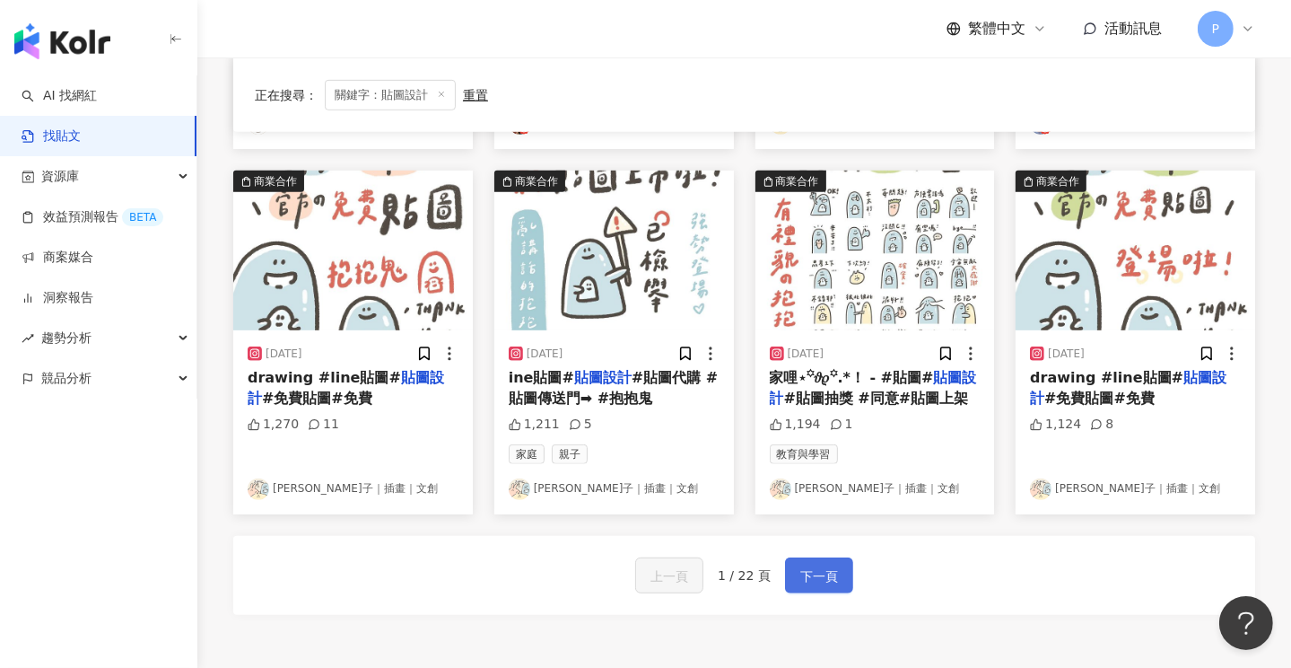
scroll to position [987, 0]
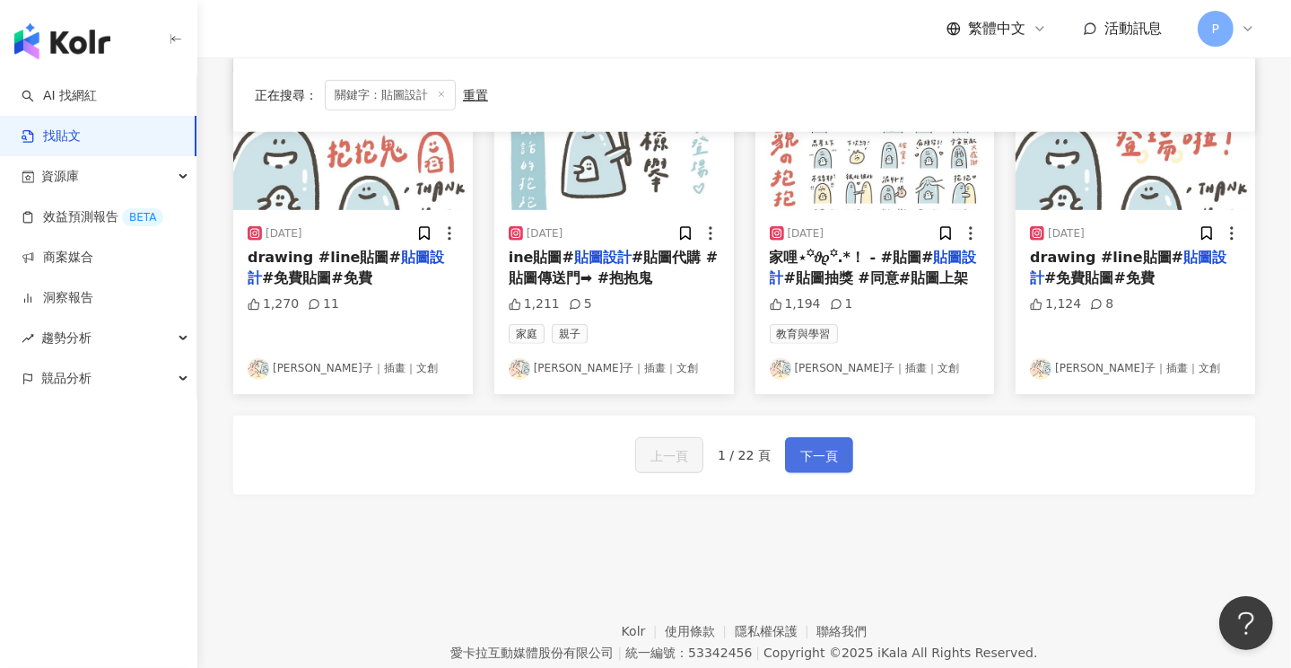
click at [815, 454] on span "下一頁" at bounding box center [820, 456] width 38 height 22
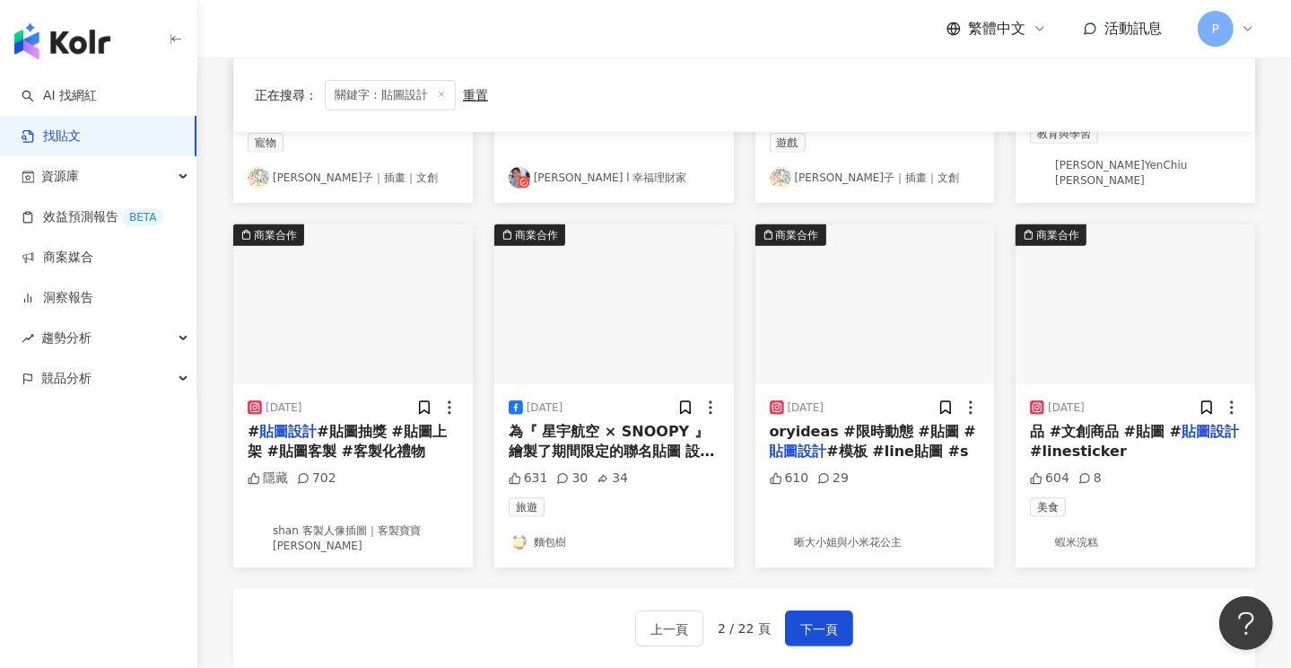
scroll to position [808, 0]
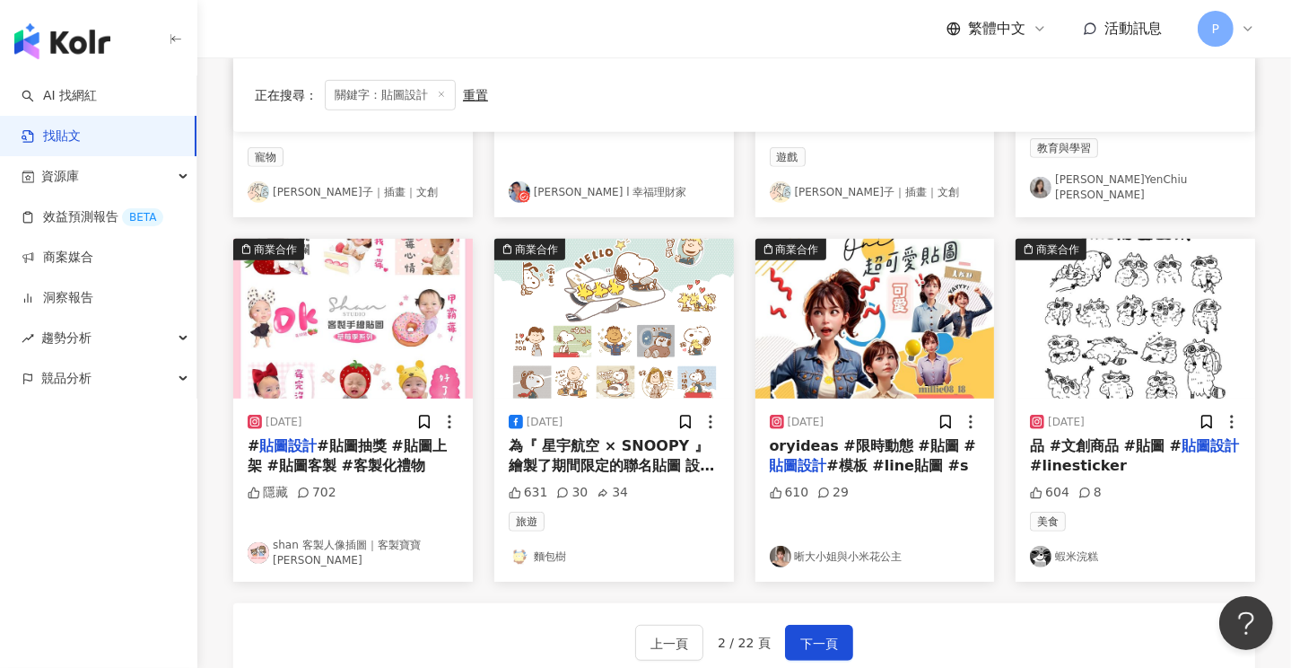
click at [348, 437] on span "#貼圖抽獎 #貼圖上架 #貼圖客製 #客製化禮物" at bounding box center [347, 455] width 199 height 37
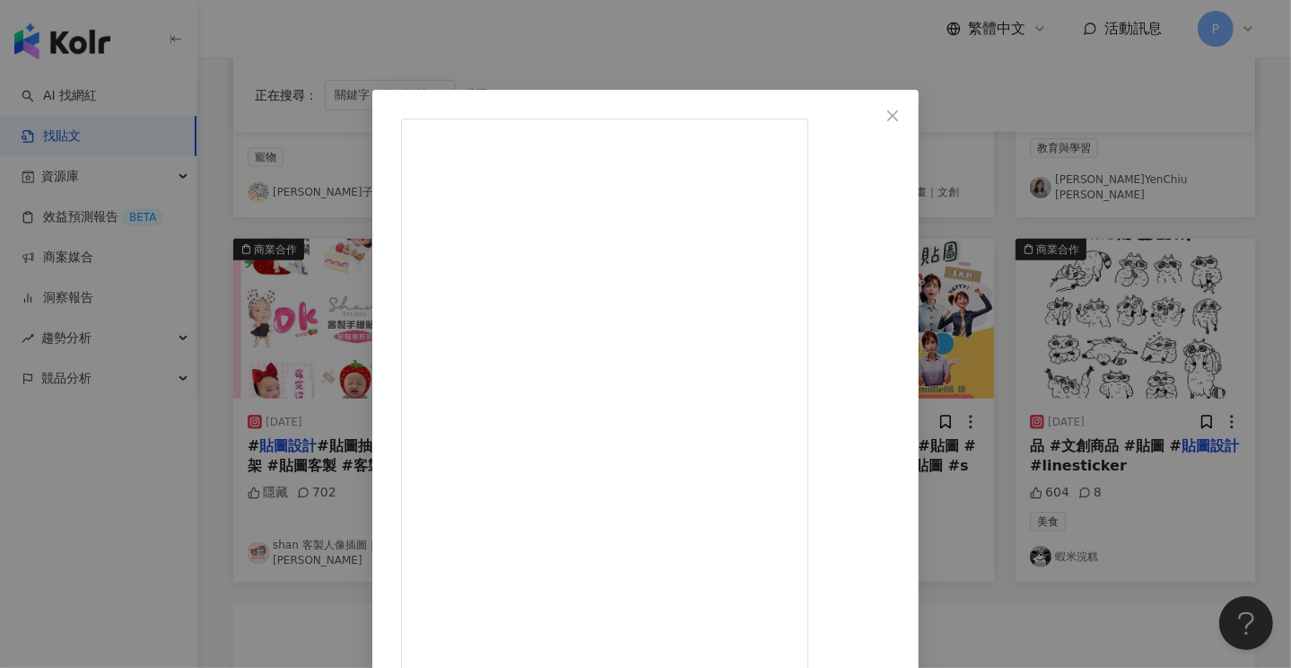
scroll to position [14, 0]
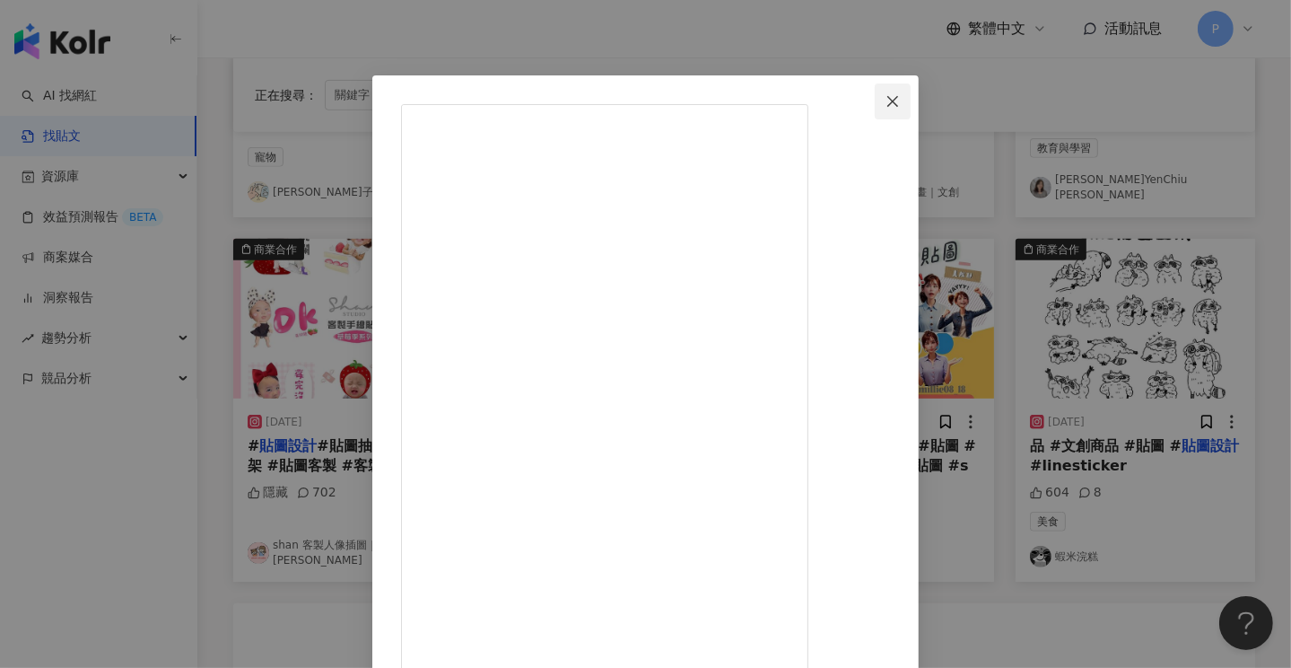
click at [898, 101] on icon "close" at bounding box center [893, 100] width 11 height 11
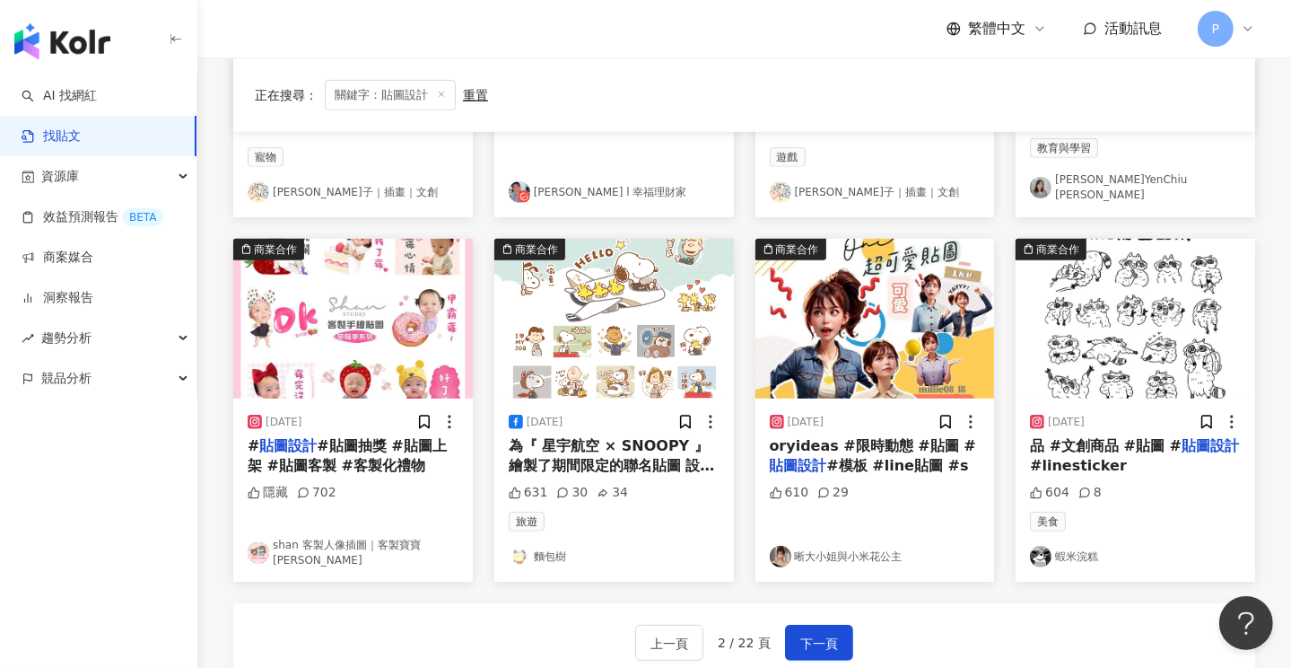
click at [321, 548] on link "shan 客製人像插圖｜客製寶寶周邊" at bounding box center [353, 553] width 211 height 31
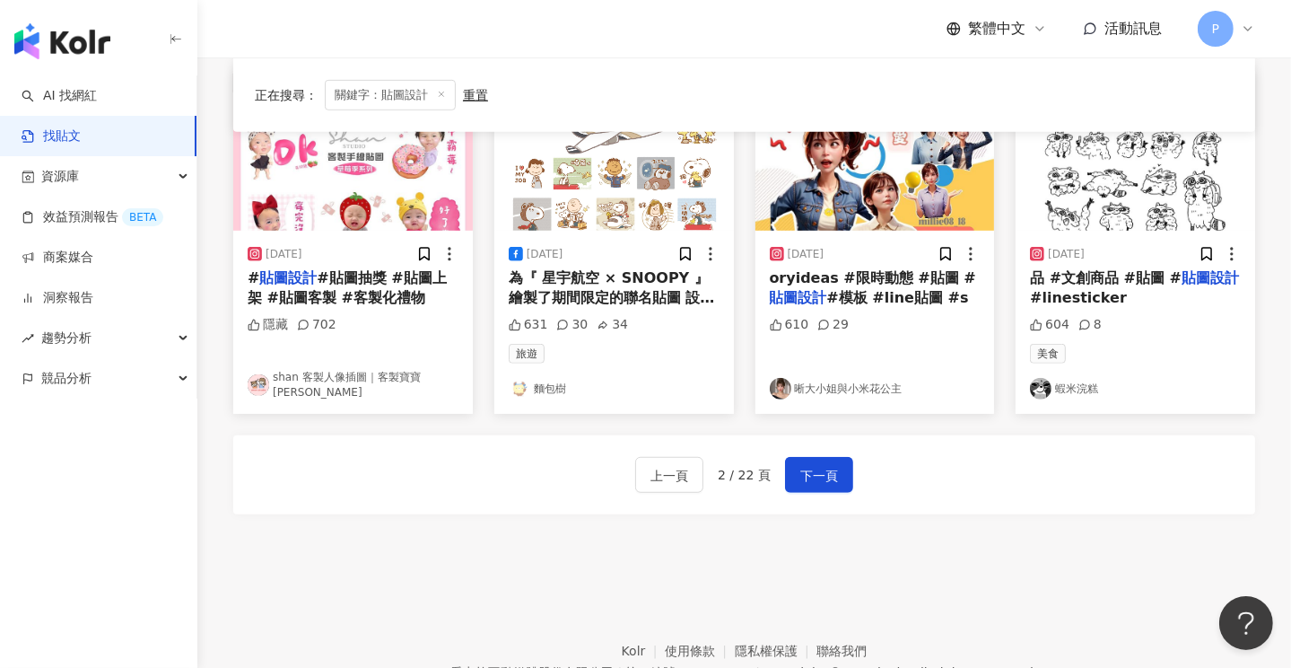
scroll to position [987, 0]
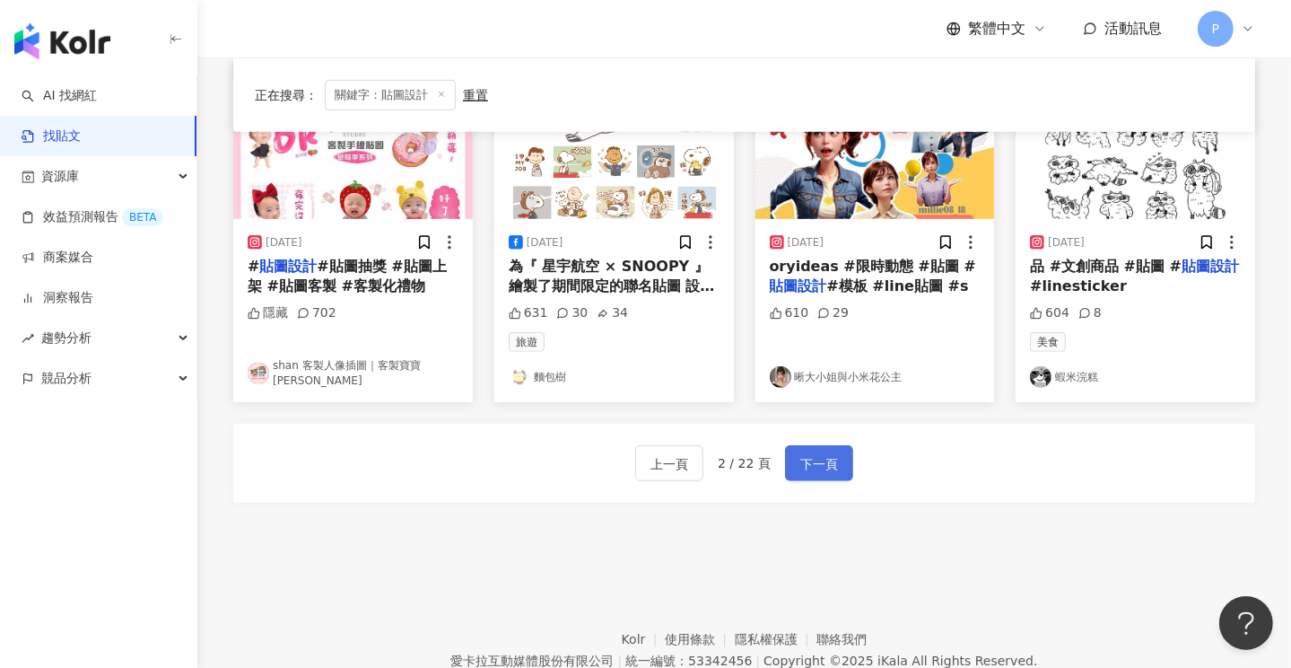
click at [824, 453] on span "下一頁" at bounding box center [820, 464] width 38 height 22
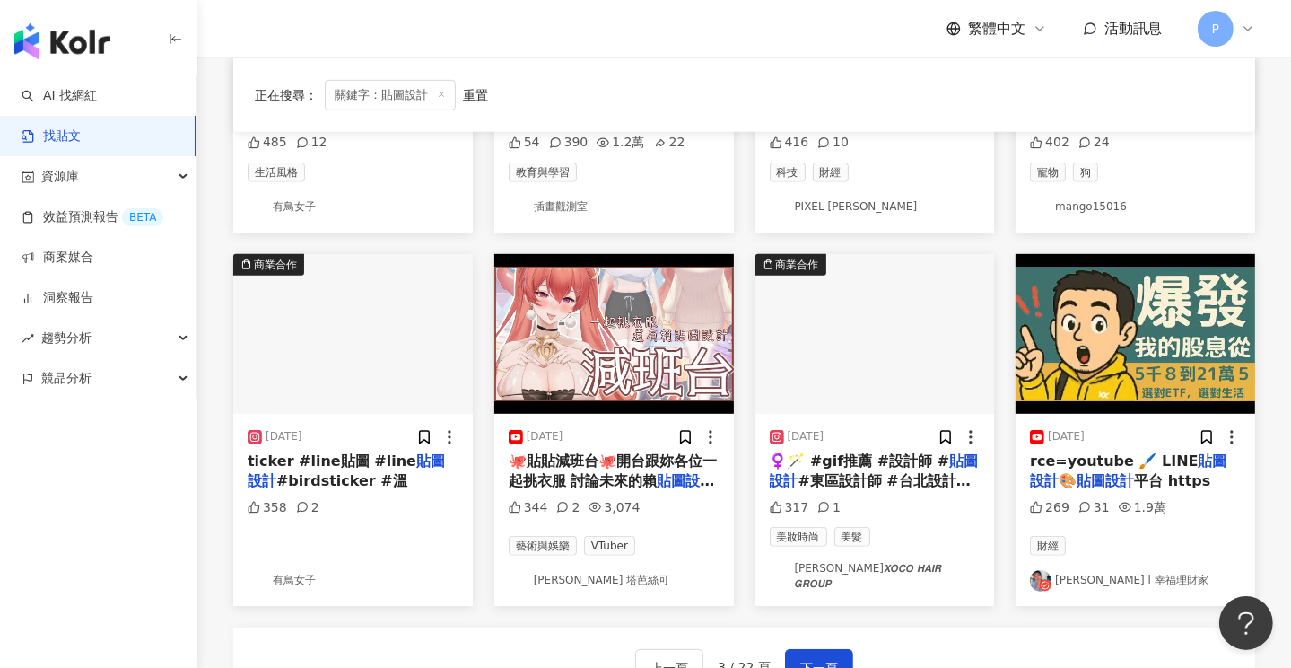
scroll to position [1055, 0]
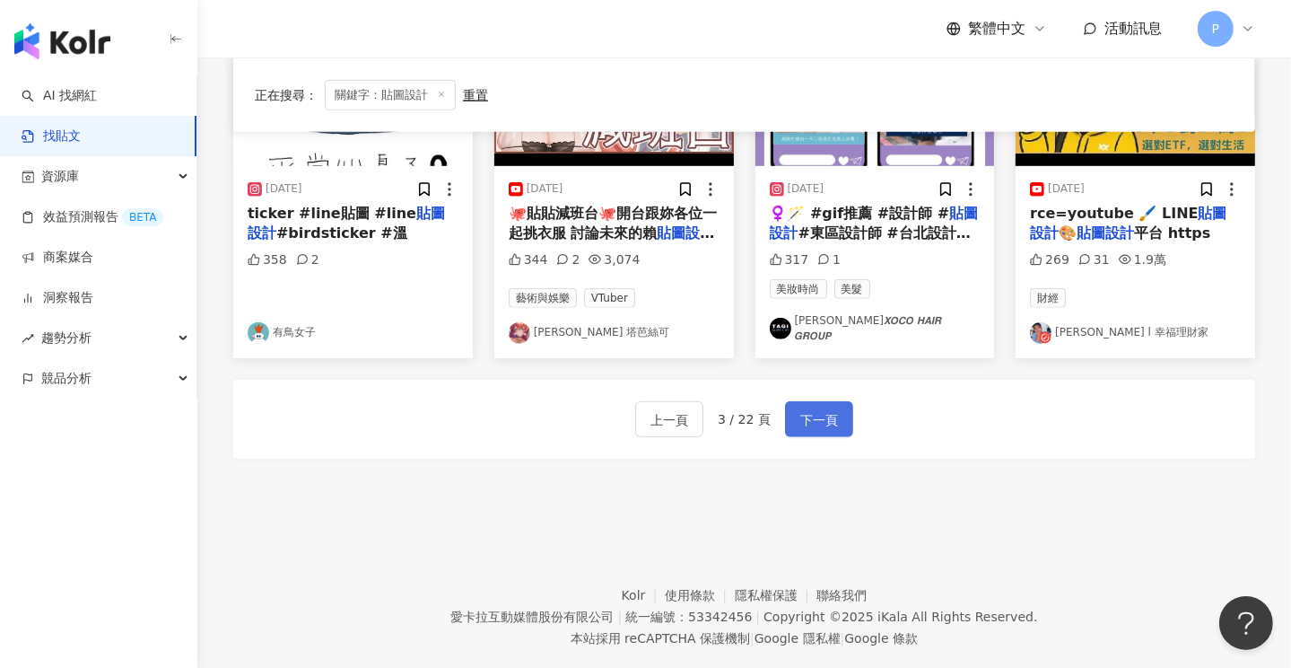
click at [832, 409] on span "下一頁" at bounding box center [820, 420] width 38 height 22
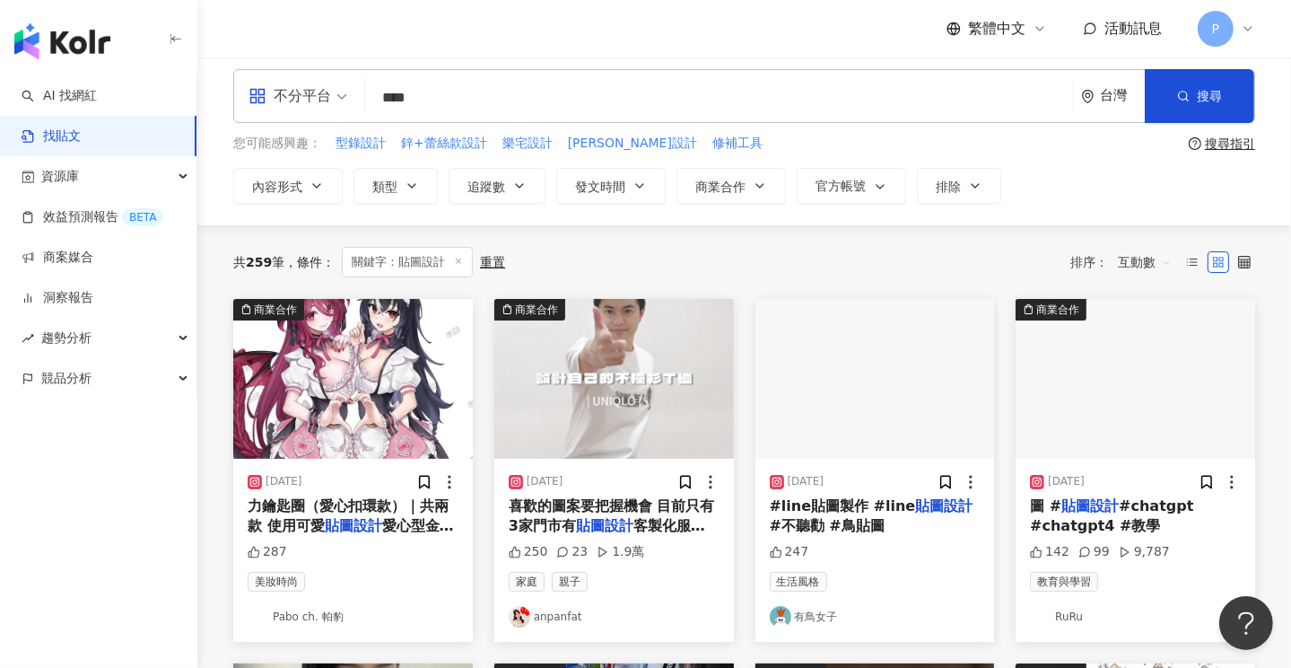
scroll to position [0, 0]
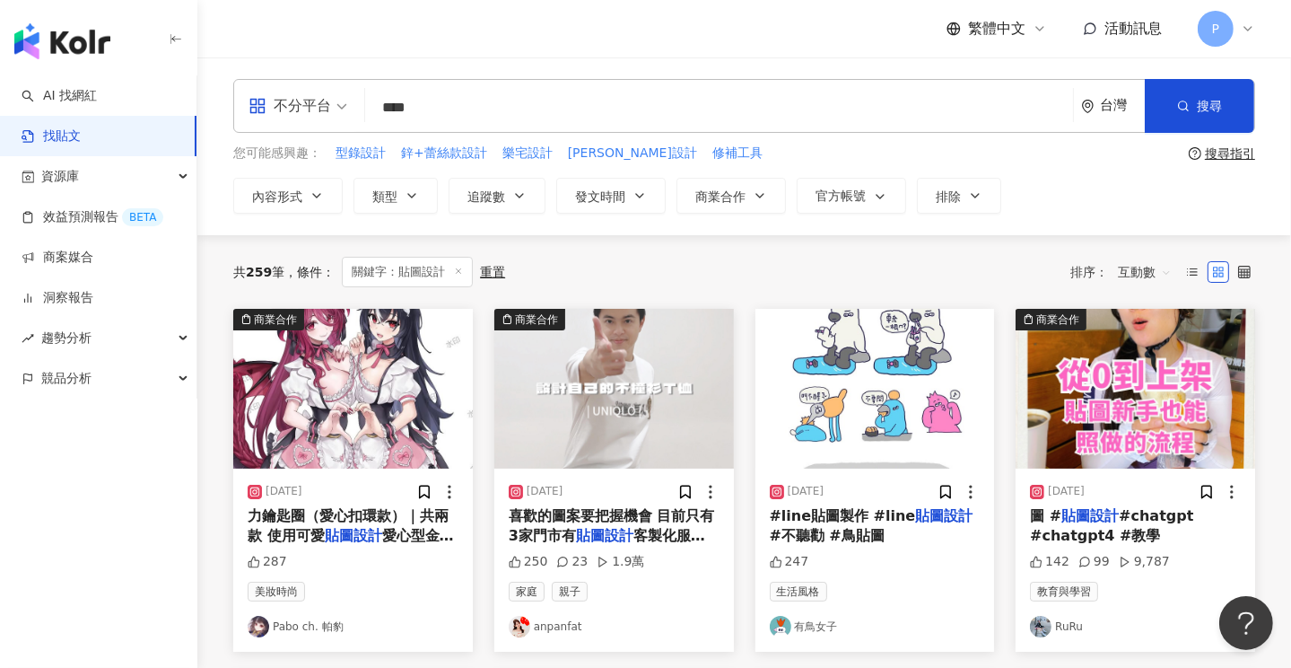
click at [1138, 424] on img "button" at bounding box center [1136, 389] width 240 height 160
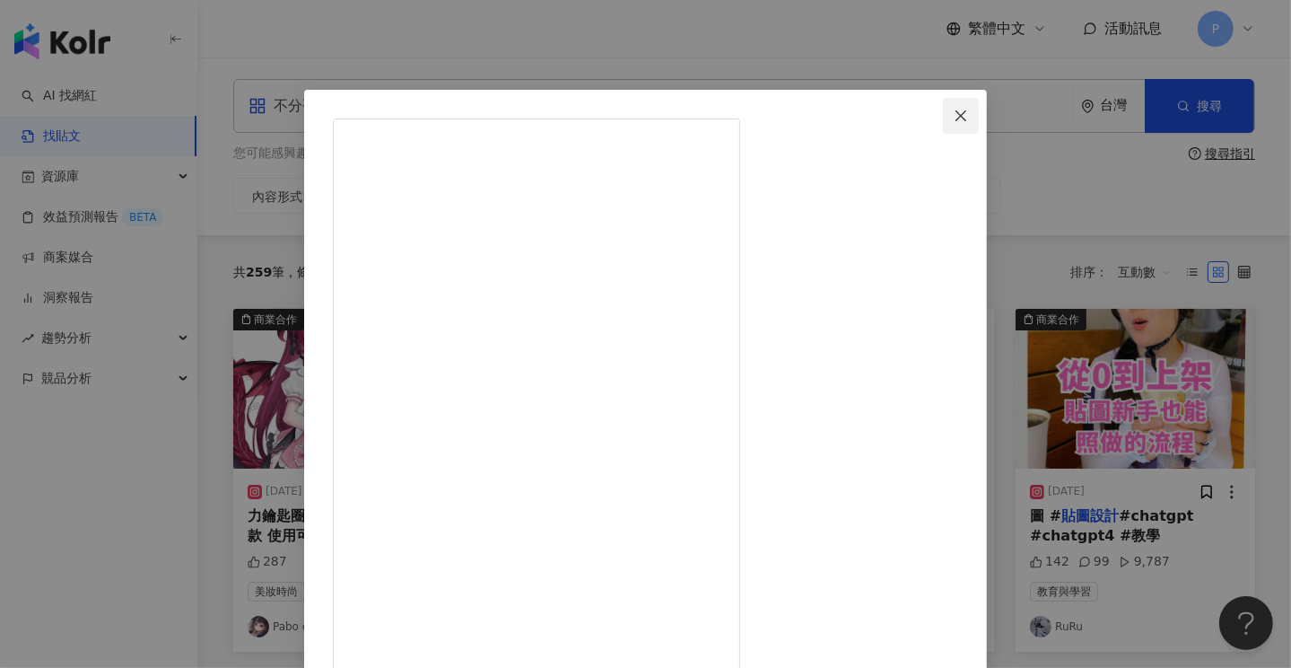
click at [968, 116] on icon "close" at bounding box center [961, 116] width 14 height 14
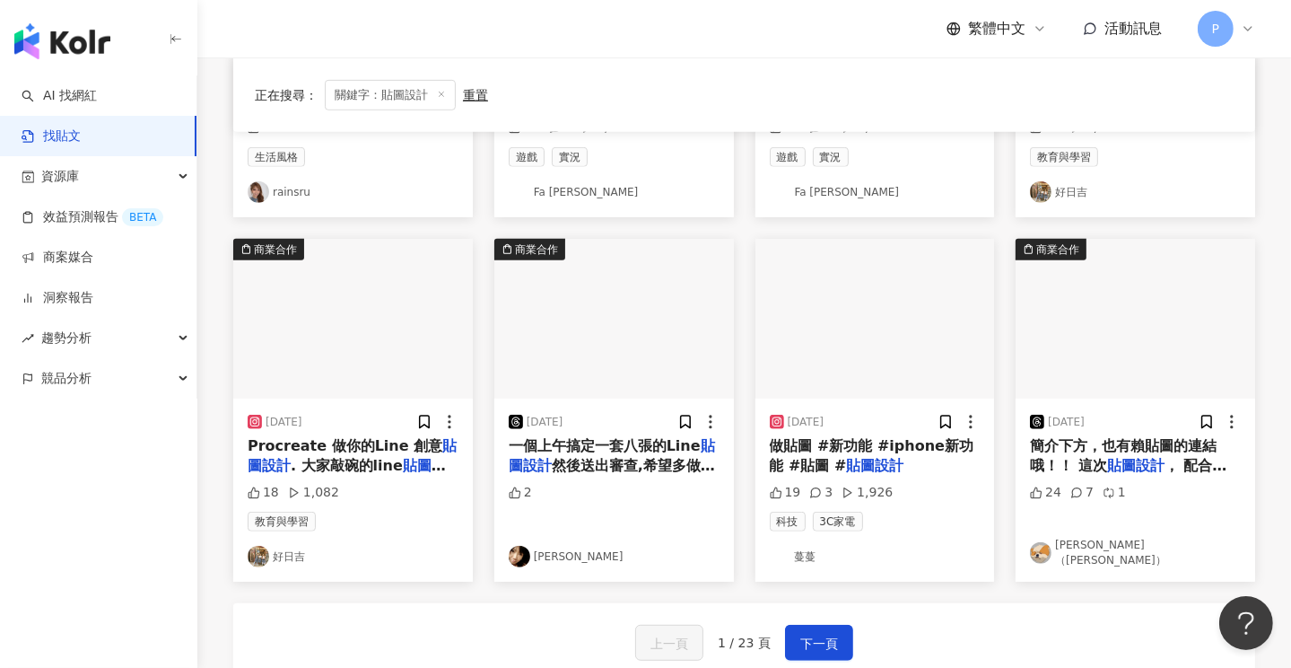
scroll to position [1064, 0]
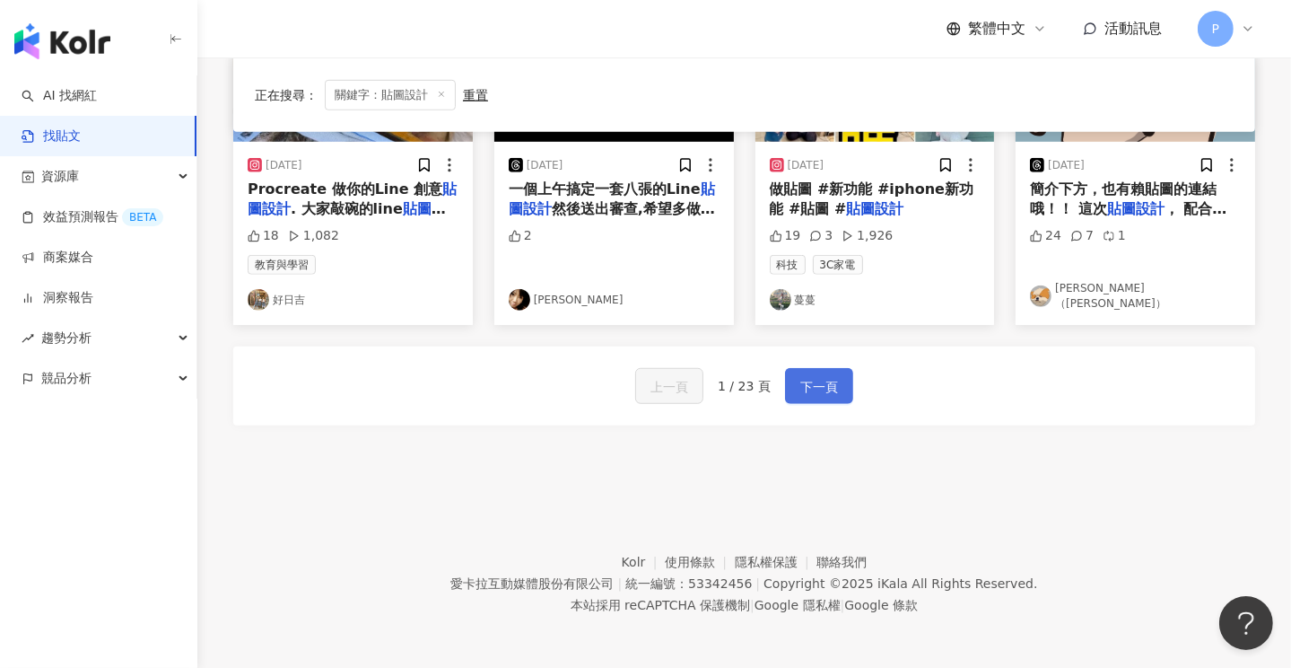
click at [809, 372] on button "下一頁" at bounding box center [819, 386] width 68 height 36
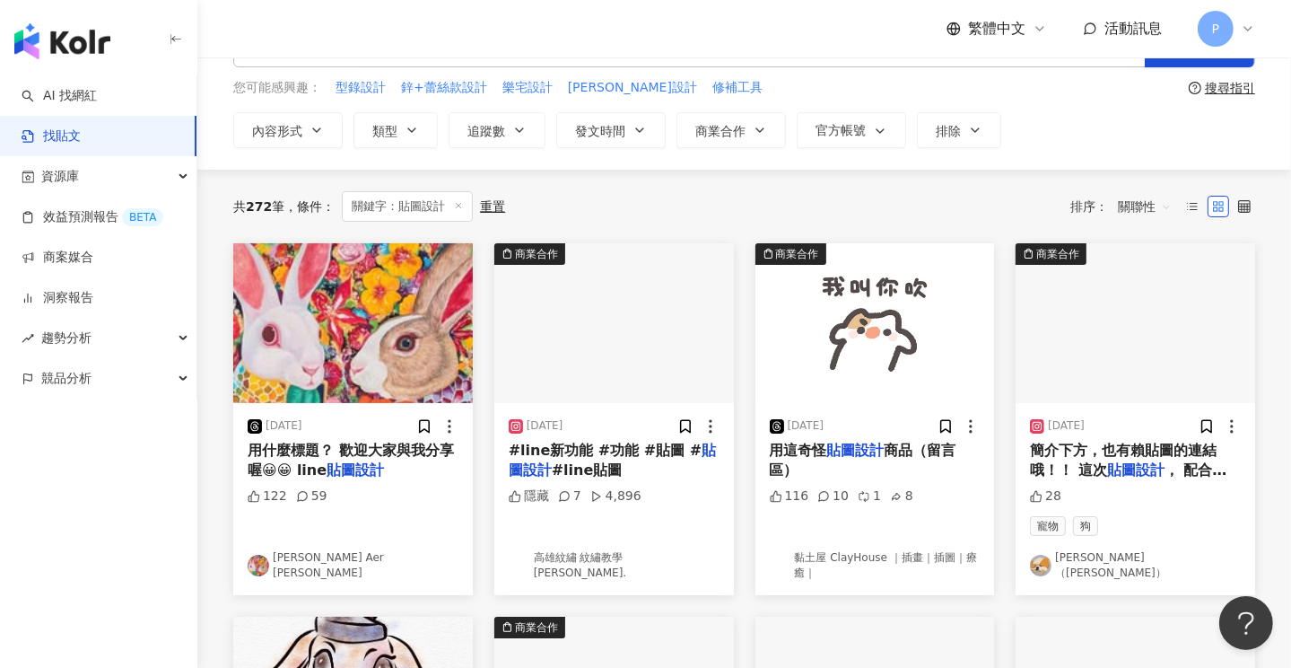
scroll to position [0, 0]
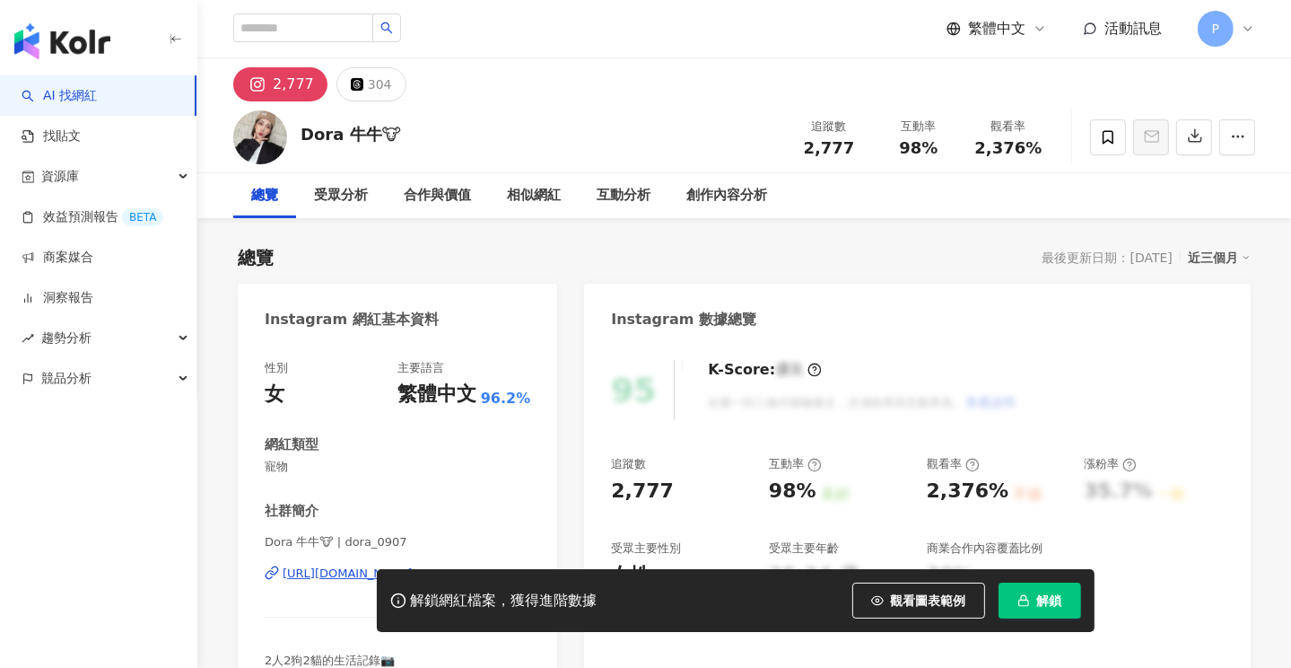
scroll to position [179, 0]
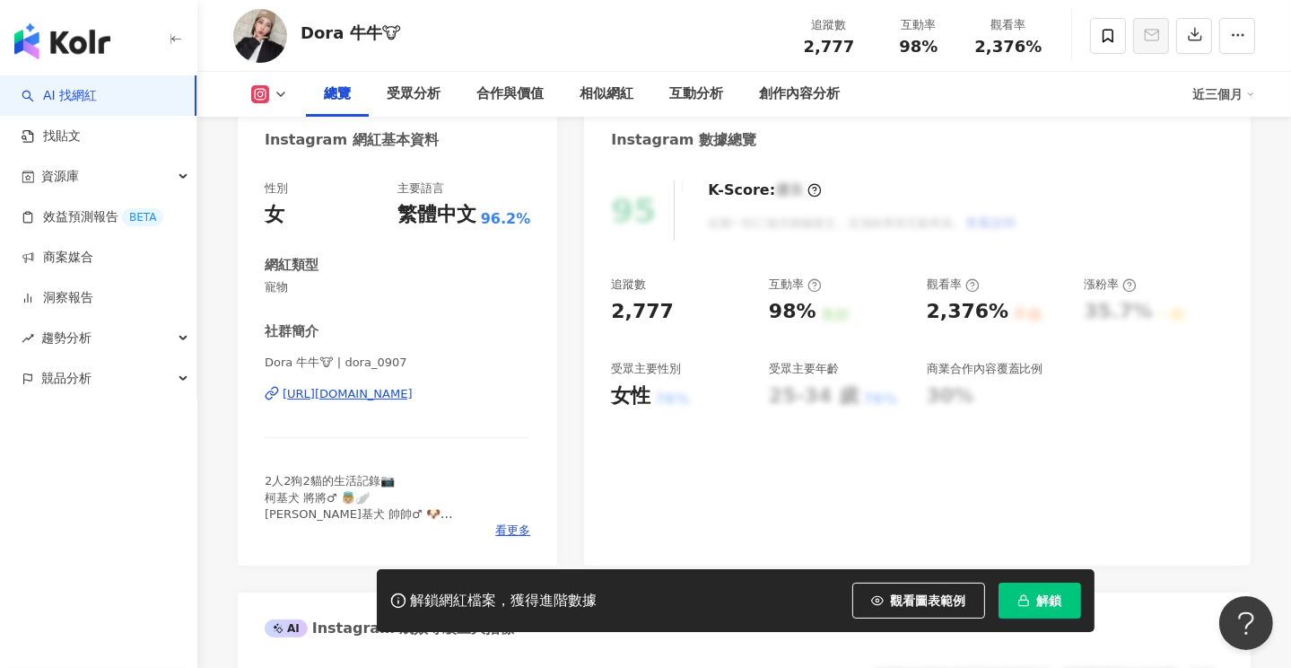
click at [413, 396] on div "[URL][DOMAIN_NAME]" at bounding box center [348, 394] width 130 height 16
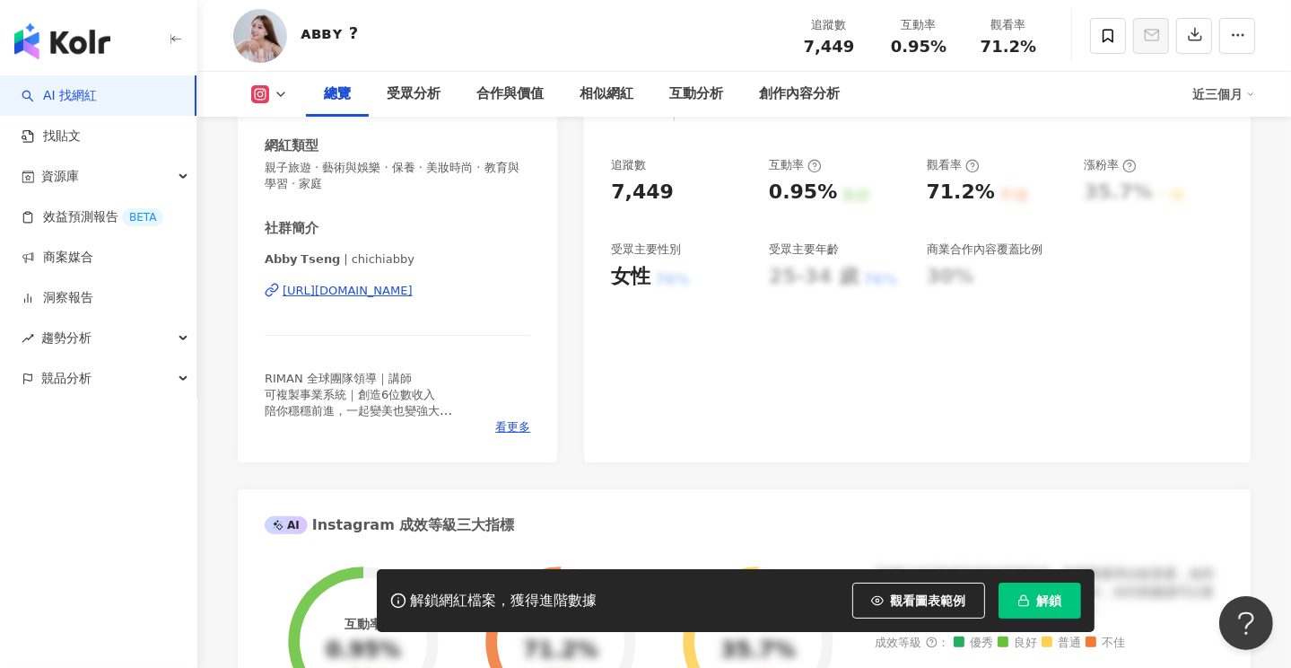
scroll to position [449, 0]
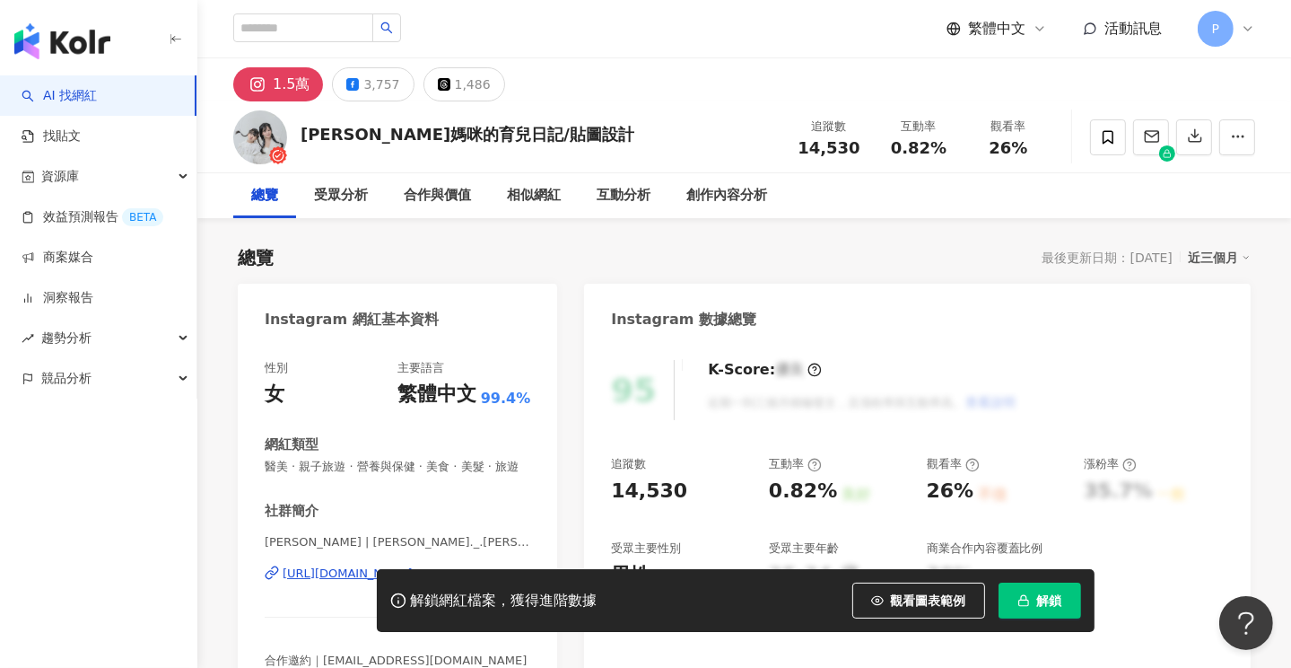
scroll to position [179, 0]
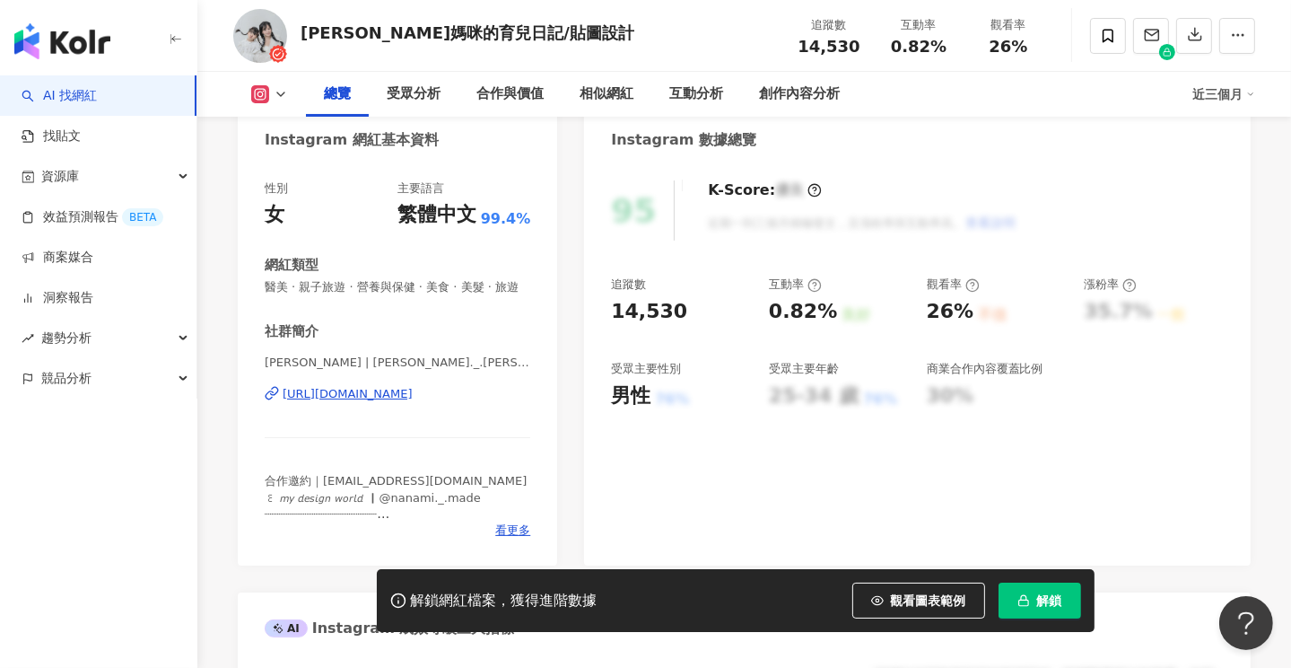
click at [372, 402] on div "https://www.instagram.com/naomi._.huang/" at bounding box center [348, 394] width 130 height 16
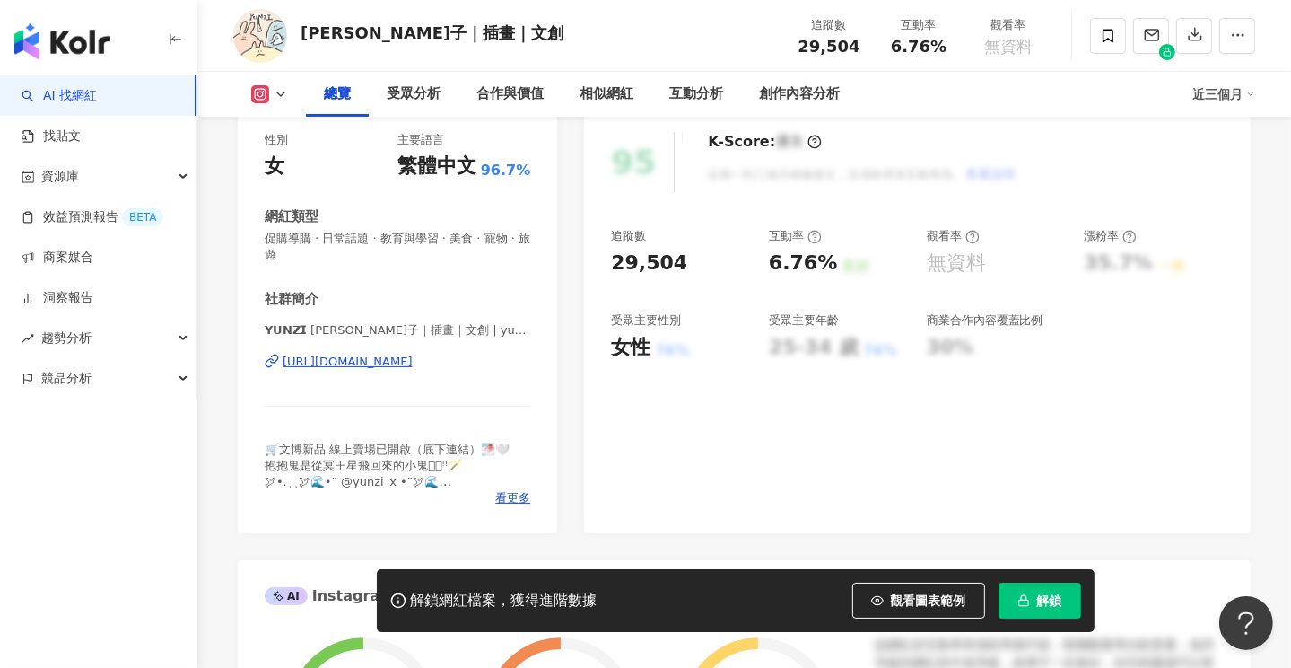
scroll to position [269, 0]
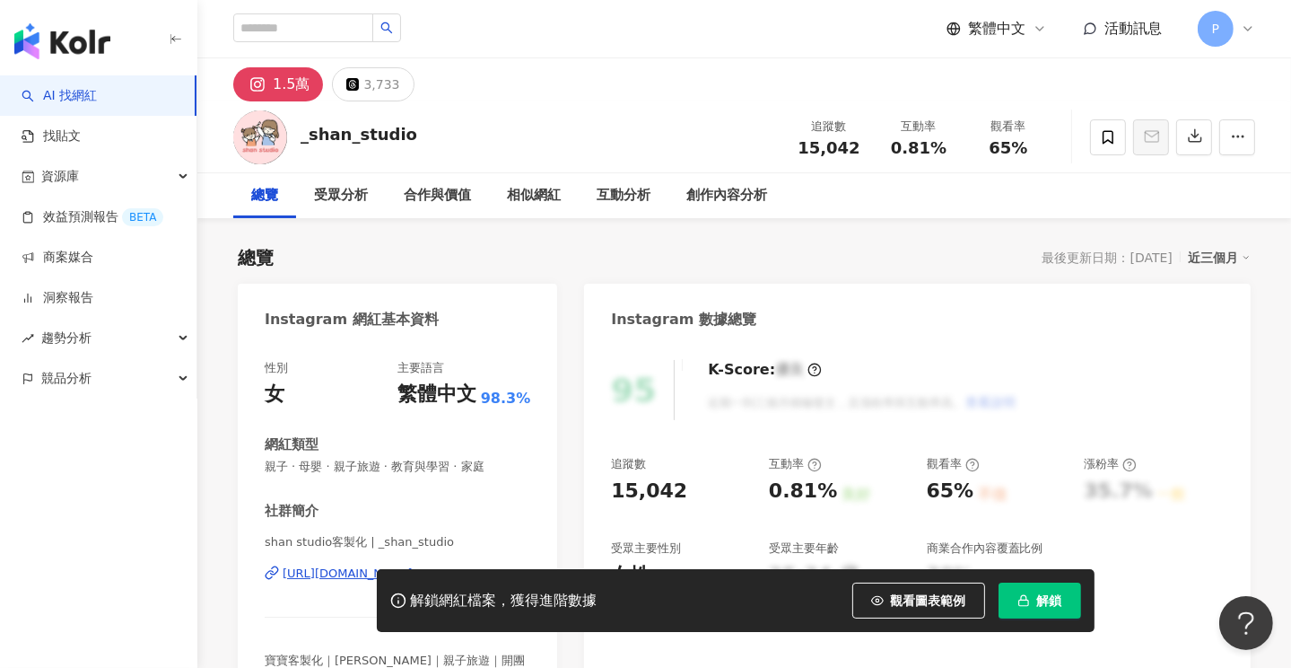
click at [407, 565] on div "[URL][DOMAIN_NAME]" at bounding box center [348, 573] width 130 height 16
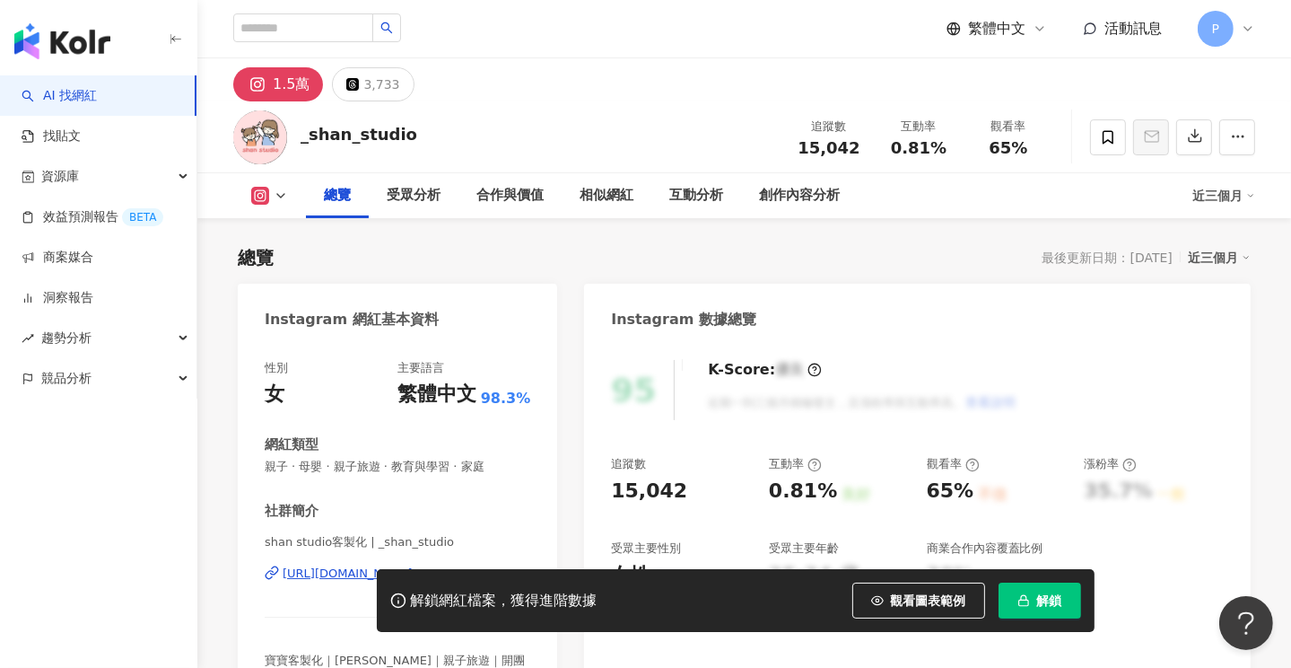
scroll to position [269, 0]
